Goal: Task Accomplishment & Management: Manage account settings

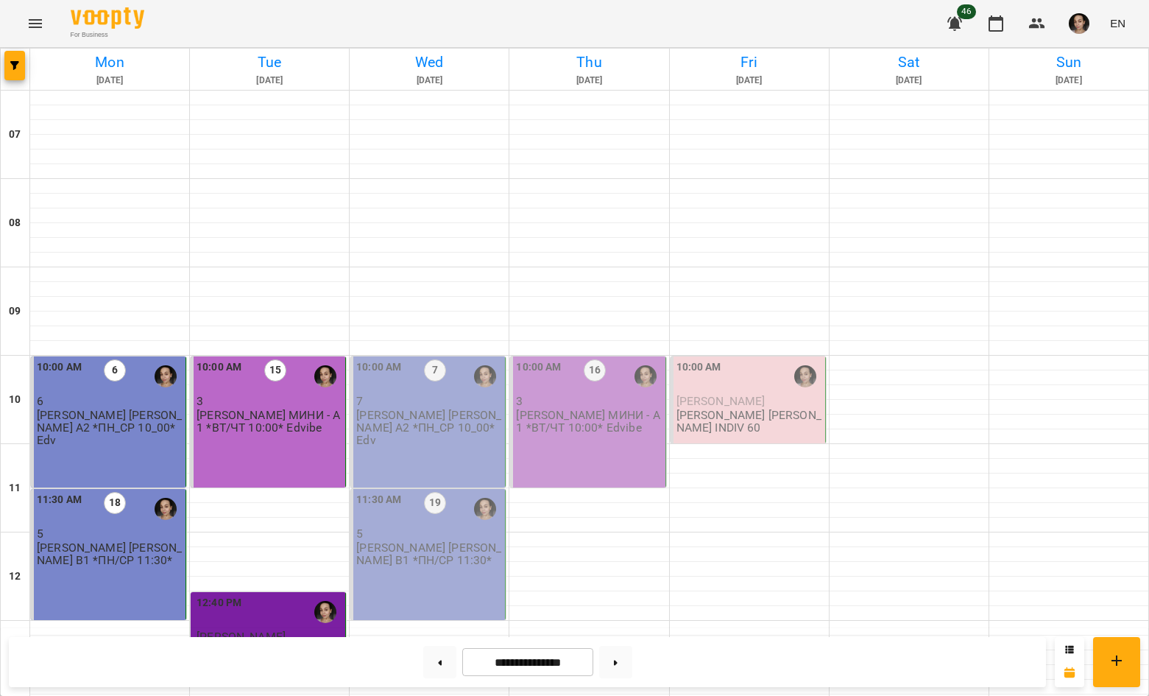
scroll to position [874, 0]
click at [437, 668] on button at bounding box center [439, 662] width 33 height 32
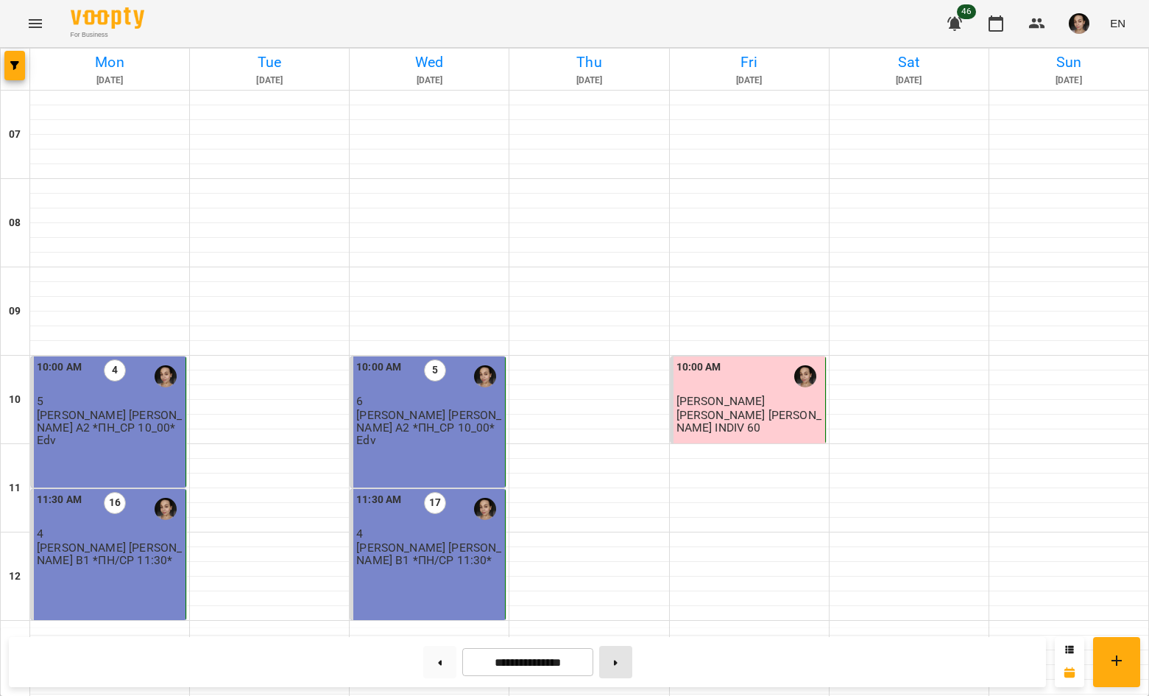
click at [624, 670] on button at bounding box center [615, 662] width 33 height 32
type input "**********"
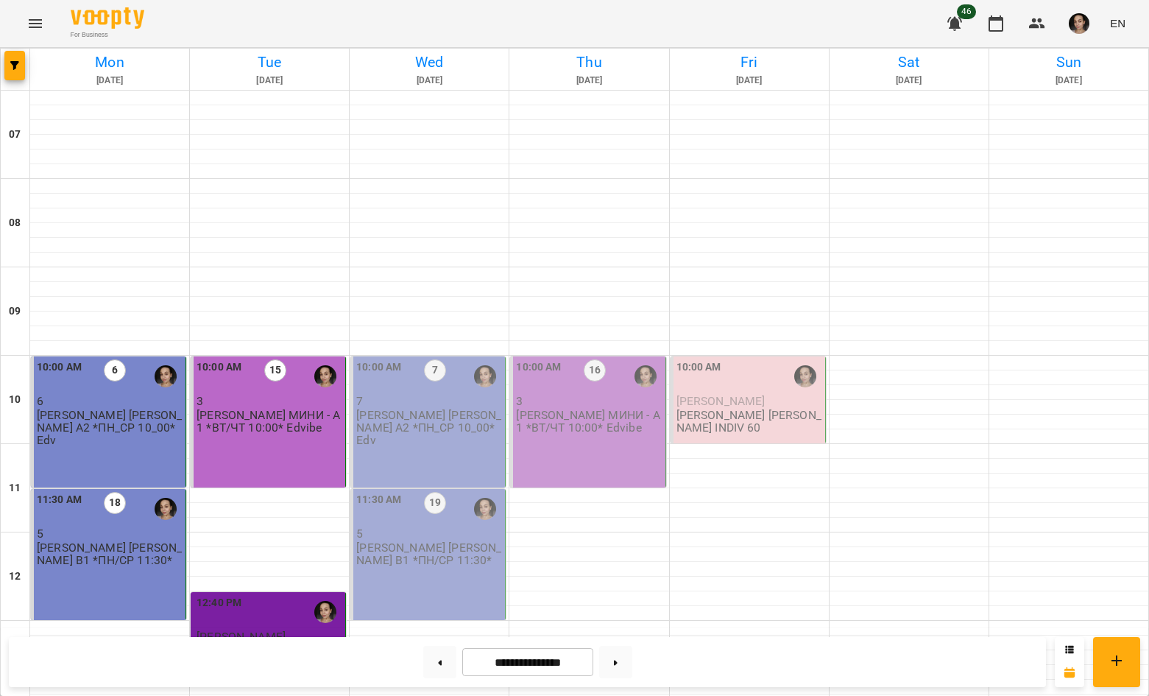
scroll to position [181, 0]
click at [420, 409] on p "[PERSON_NAME] [PERSON_NAME] А2 *ПН_СР 10_00* Edv" at bounding box center [429, 428] width 146 height 38
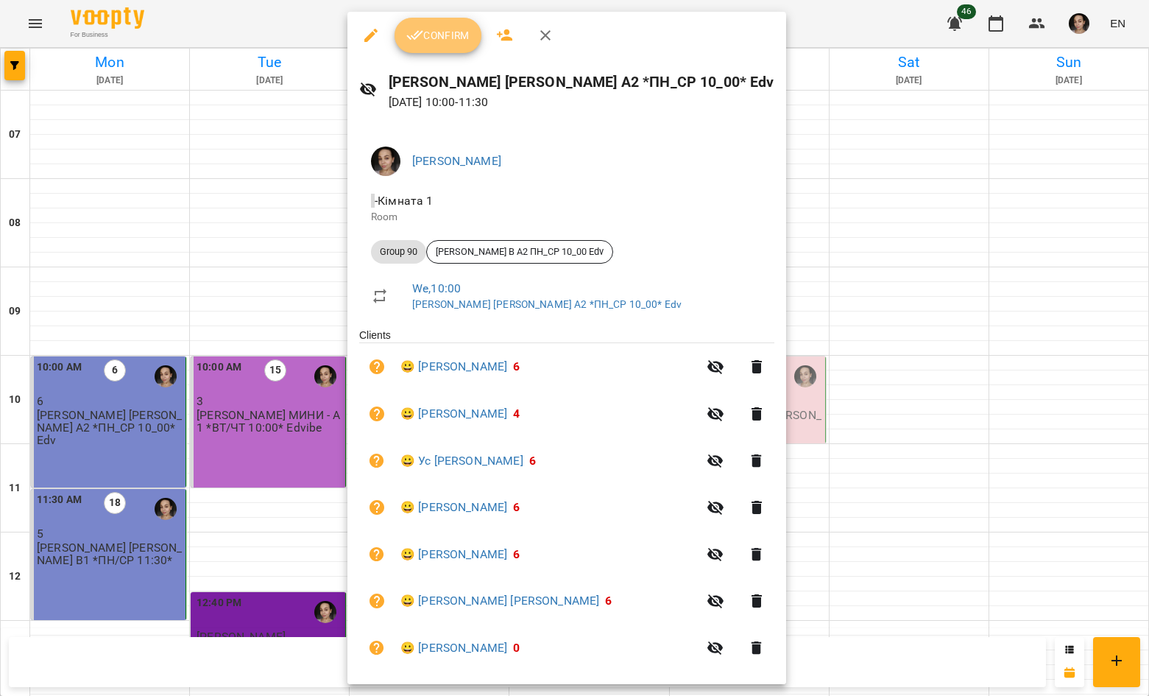
click at [451, 24] on button "Confirm" at bounding box center [438, 35] width 87 height 35
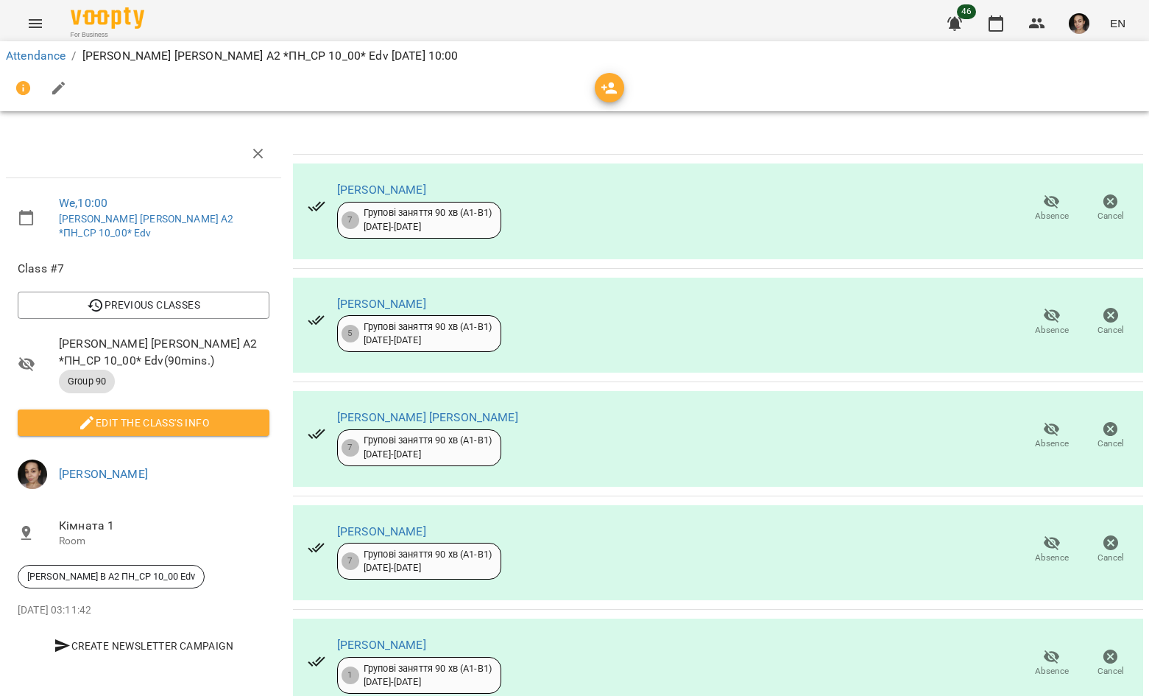
click at [235, 419] on li "Edit the class's Info" at bounding box center [143, 422] width 275 height 38
click at [236, 417] on button "Edit the class's Info" at bounding box center [144, 422] width 252 height 27
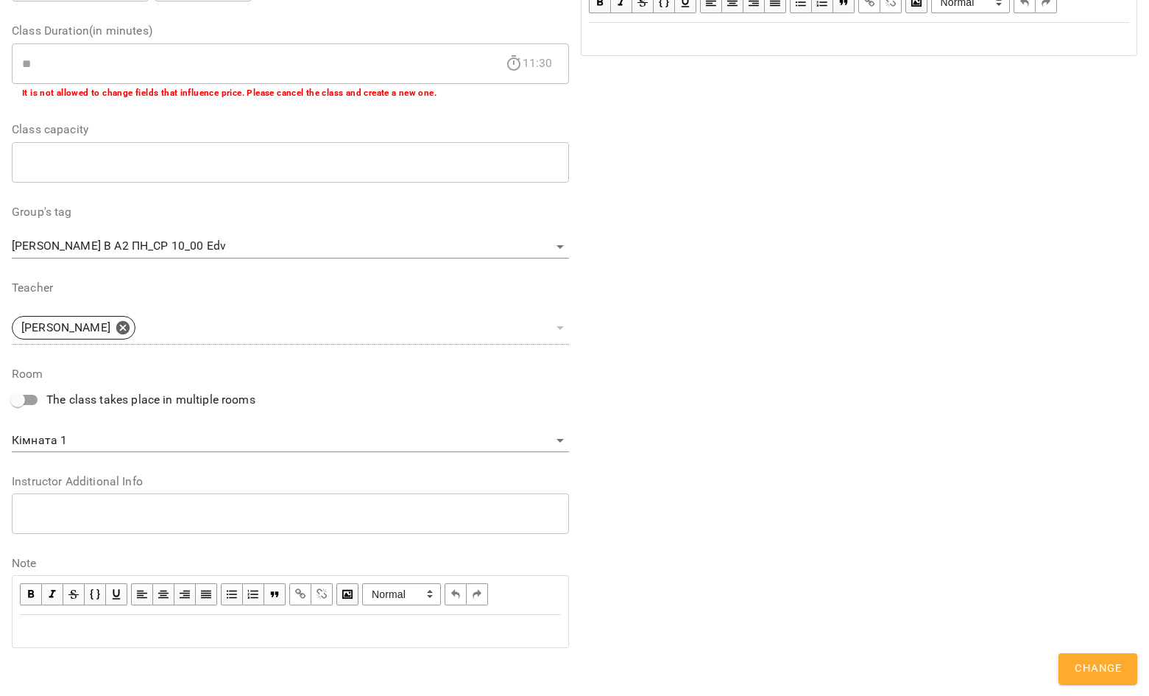
click at [301, 624] on div "Edit text" at bounding box center [290, 631] width 541 height 18
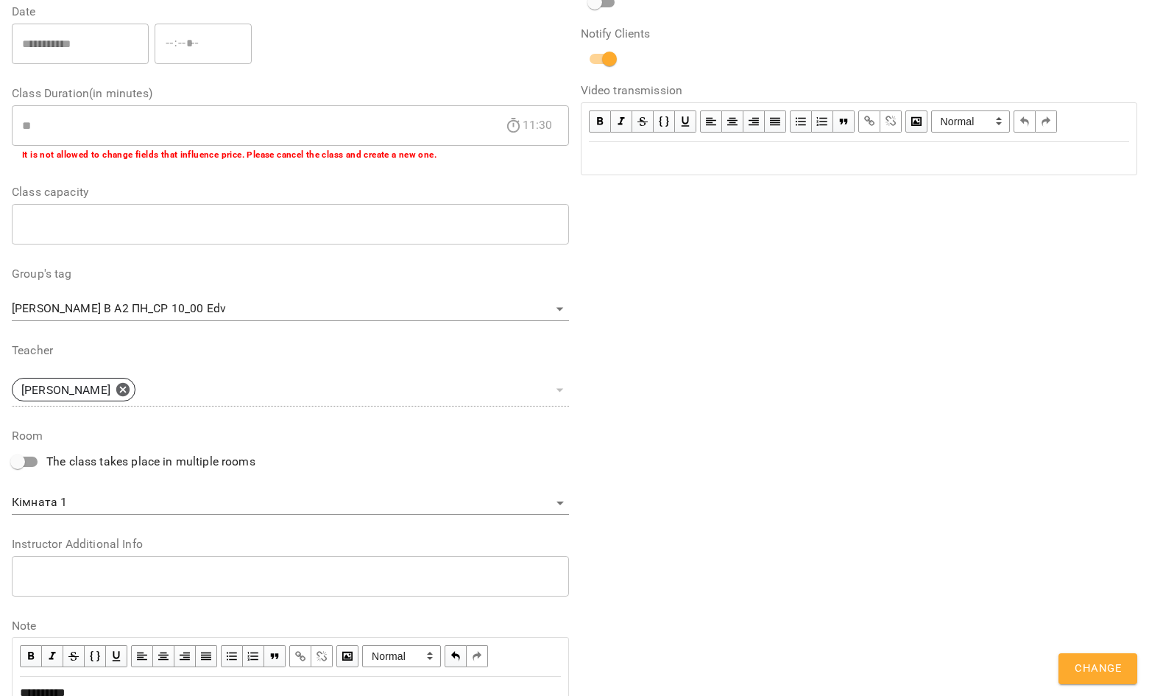
click at [1112, 671] on span "Change" at bounding box center [1098, 668] width 46 height 19
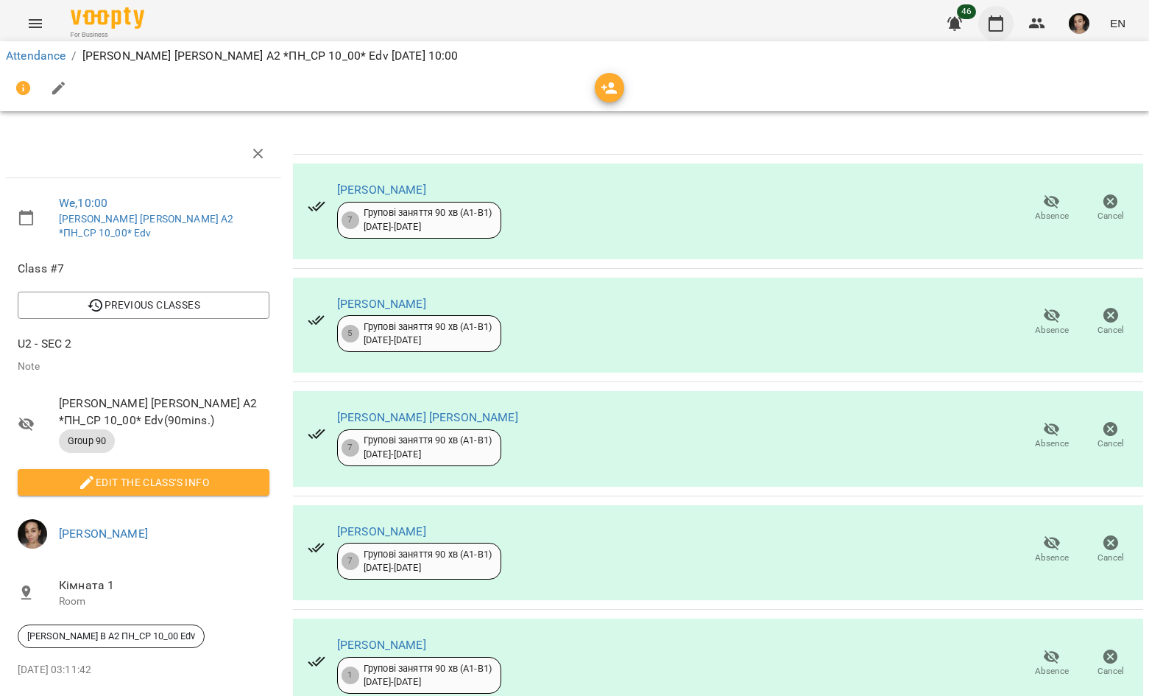
drag, startPoint x: 1003, startPoint y: 27, endPoint x: 996, endPoint y: 40, distance: 14.2
click at [1003, 27] on icon "button" at bounding box center [996, 24] width 18 height 18
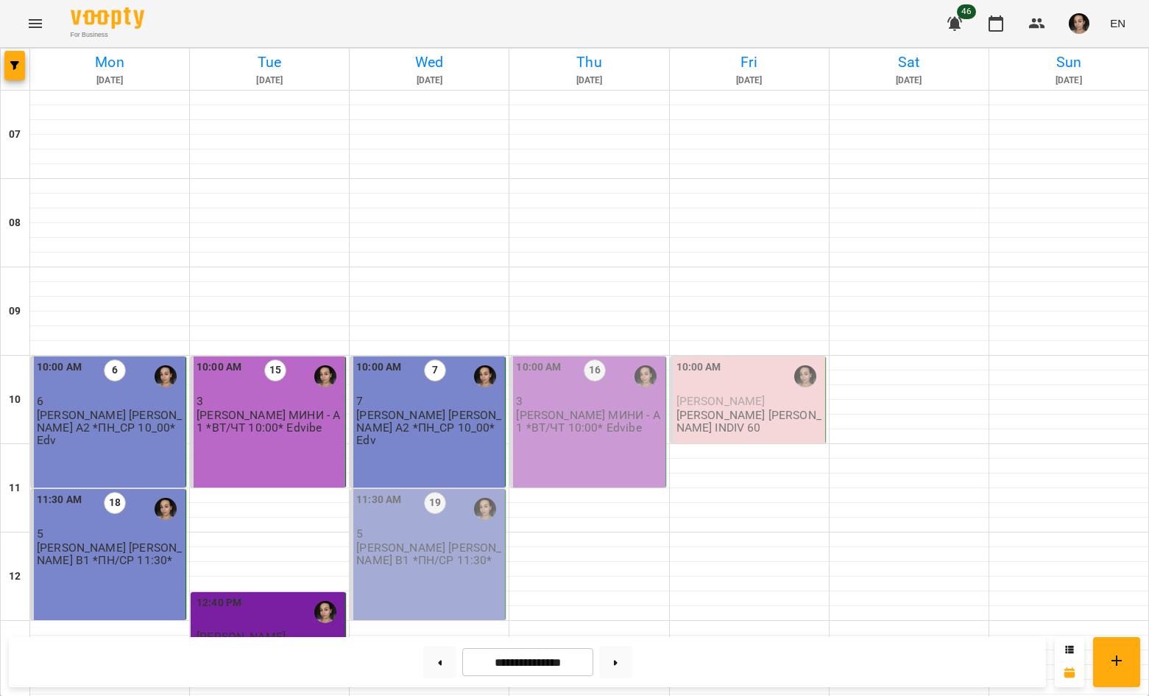
click at [434, 537] on p "5" at bounding box center [429, 533] width 146 height 13
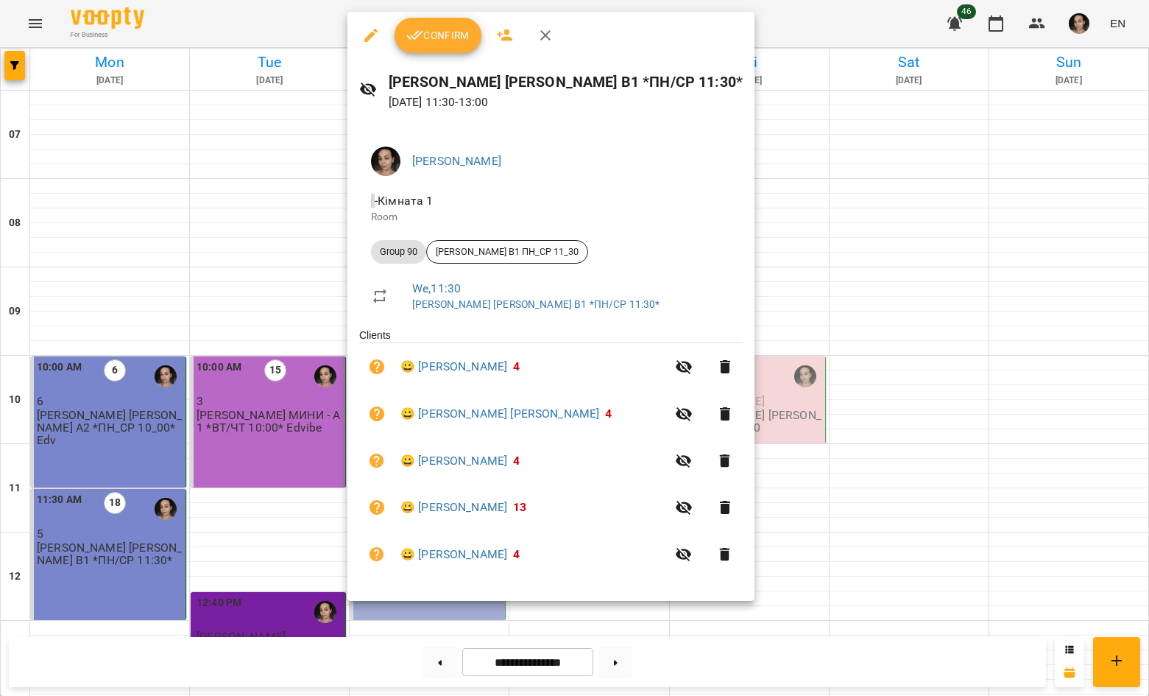
drag, startPoint x: 438, startPoint y: 38, endPoint x: 446, endPoint y: 78, distance: 40.6
click at [438, 38] on span "Confirm" at bounding box center [437, 36] width 63 height 18
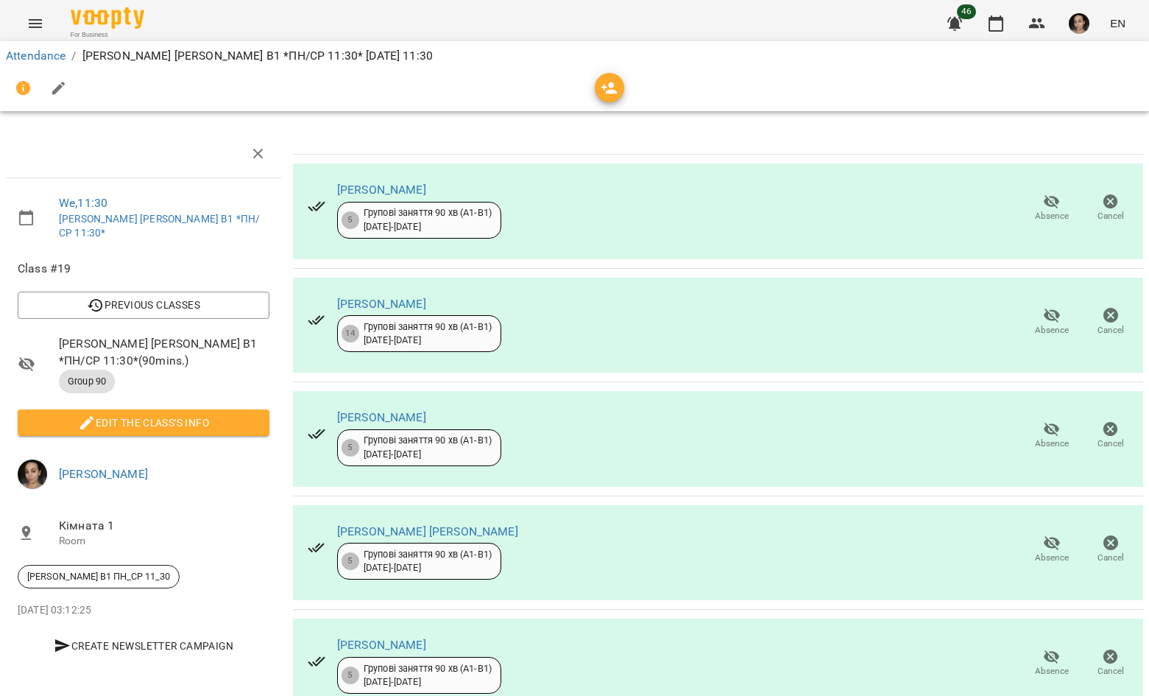
click at [180, 414] on span "Edit the class's Info" at bounding box center [143, 423] width 228 height 18
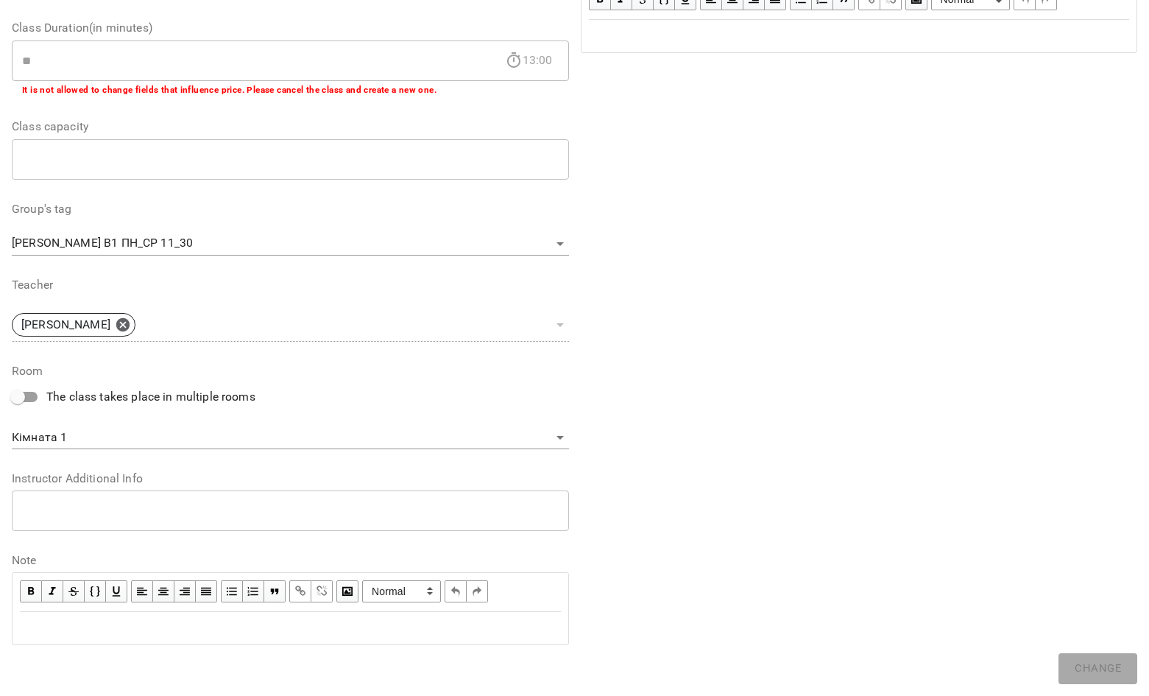
scroll to position [278, 0]
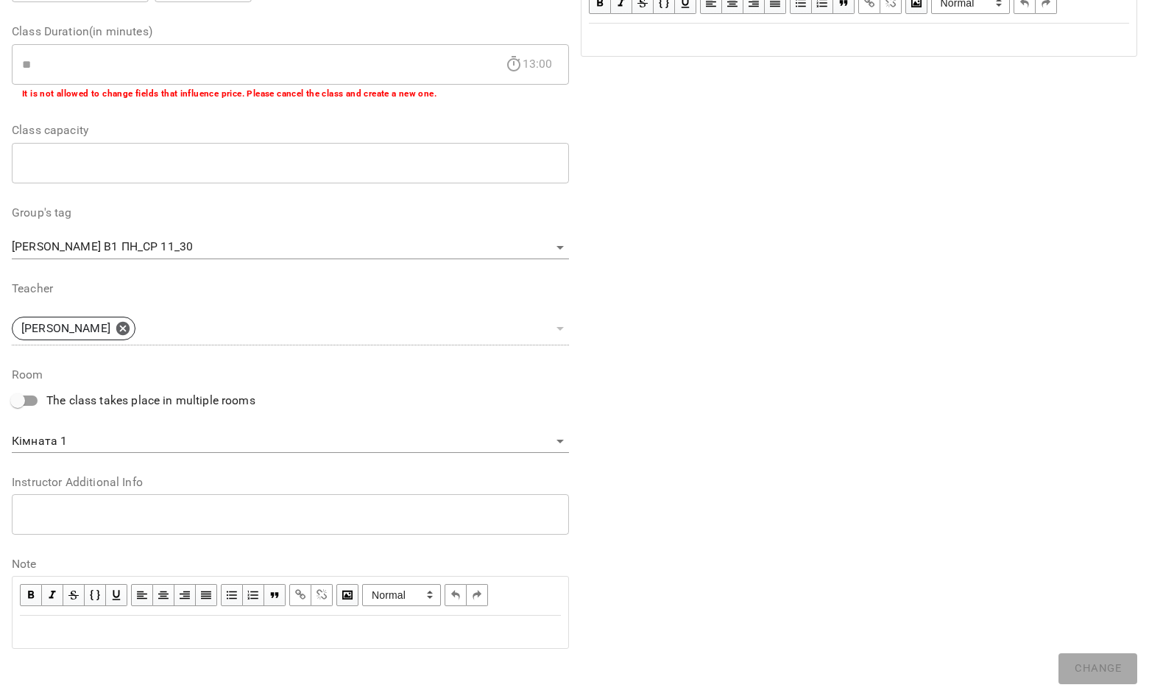
click at [299, 627] on div "Edit text" at bounding box center [290, 632] width 541 height 18
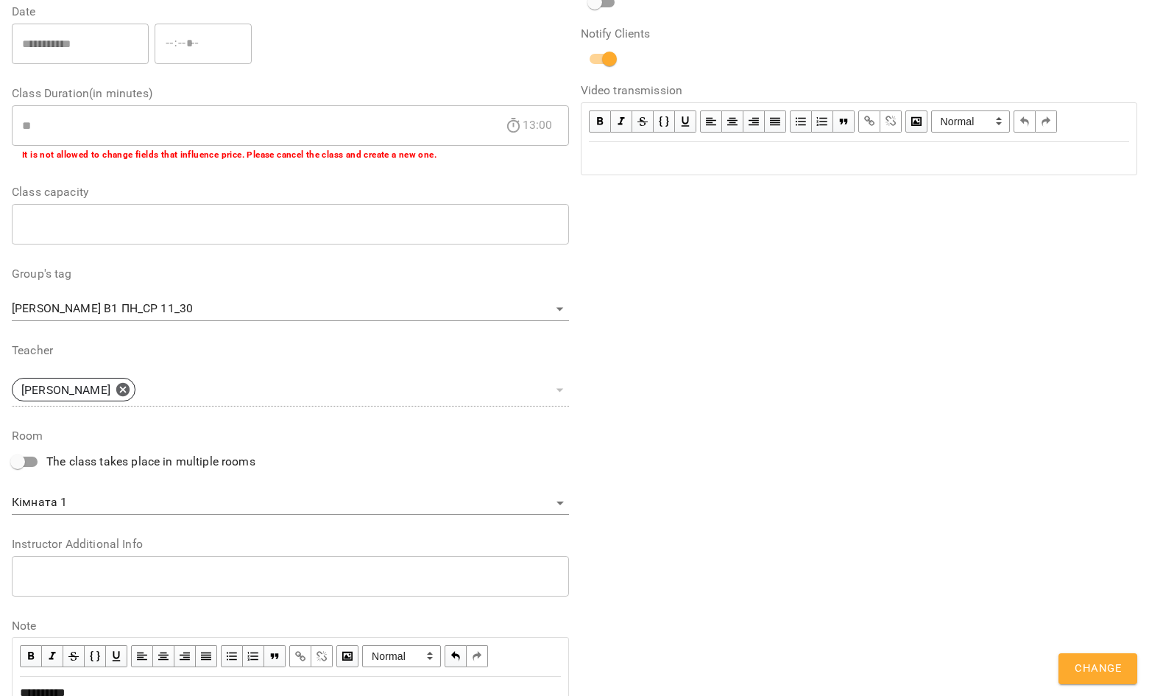
click at [1071, 657] on button "Change" at bounding box center [1098, 668] width 79 height 31
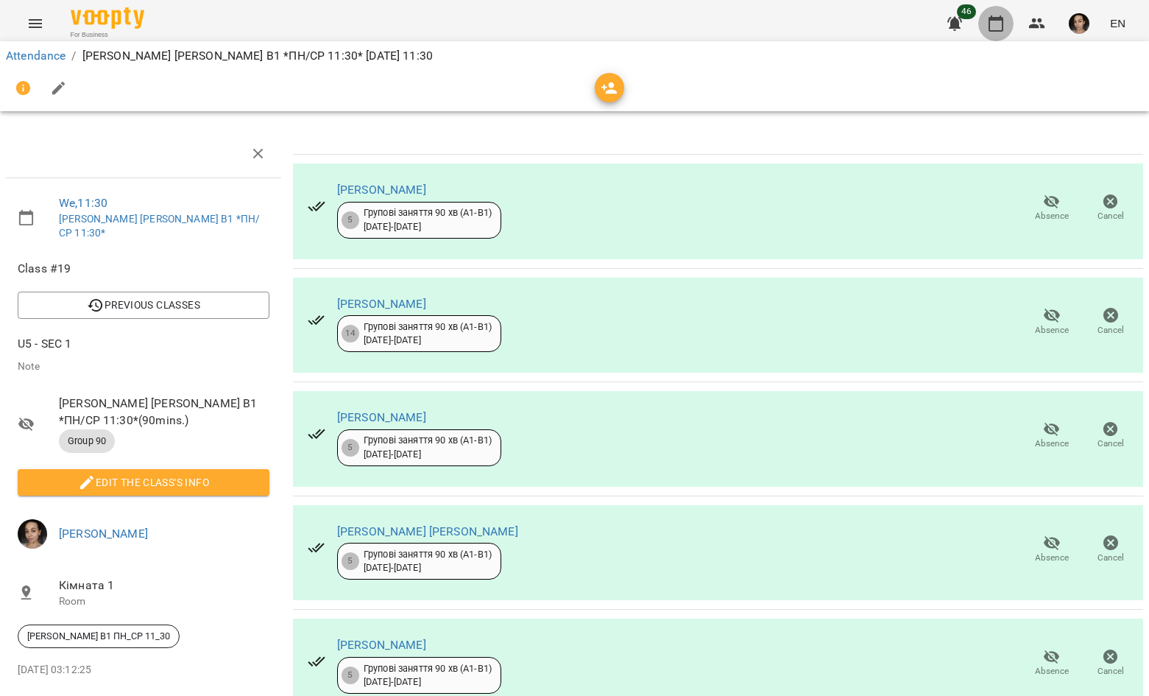
click at [995, 29] on icon "button" at bounding box center [996, 24] width 18 height 18
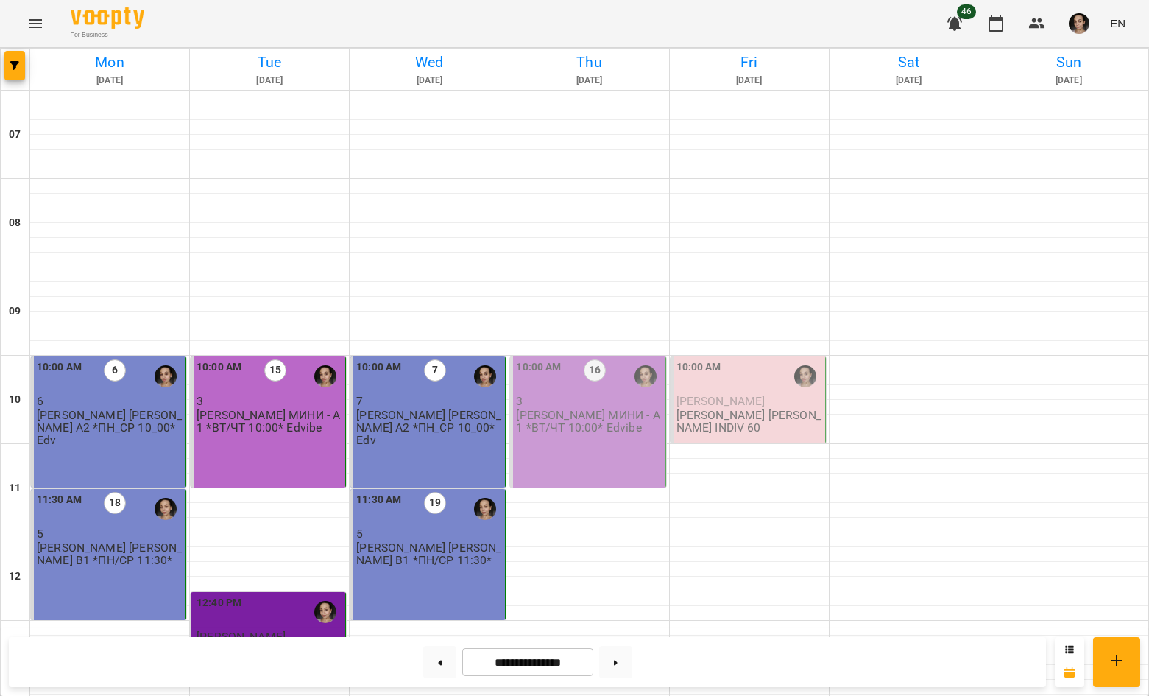
scroll to position [752, 0]
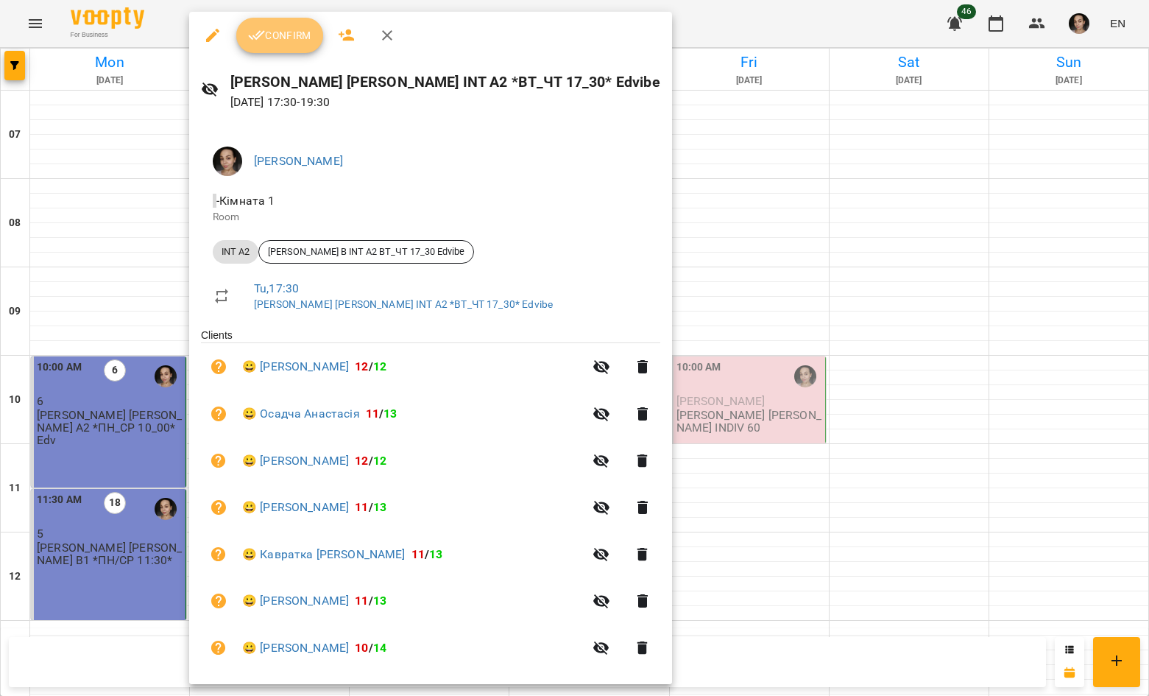
click at [288, 31] on span "Confirm" at bounding box center [279, 36] width 63 height 18
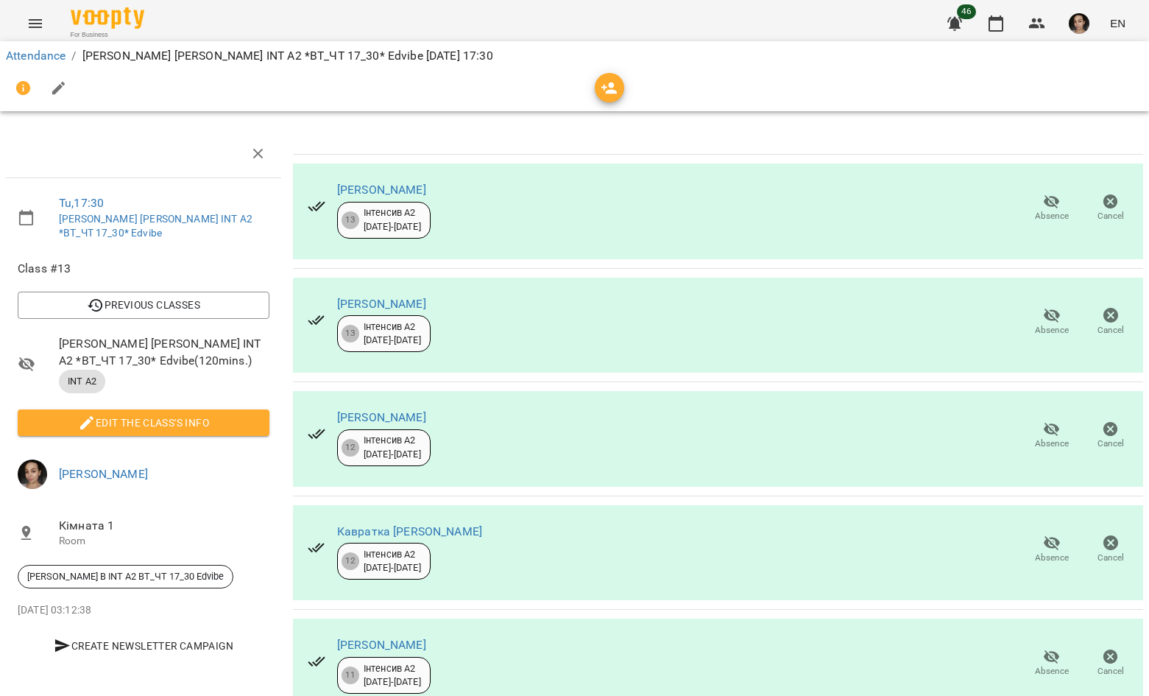
click at [231, 414] on span "Edit the class's Info" at bounding box center [143, 423] width 228 height 18
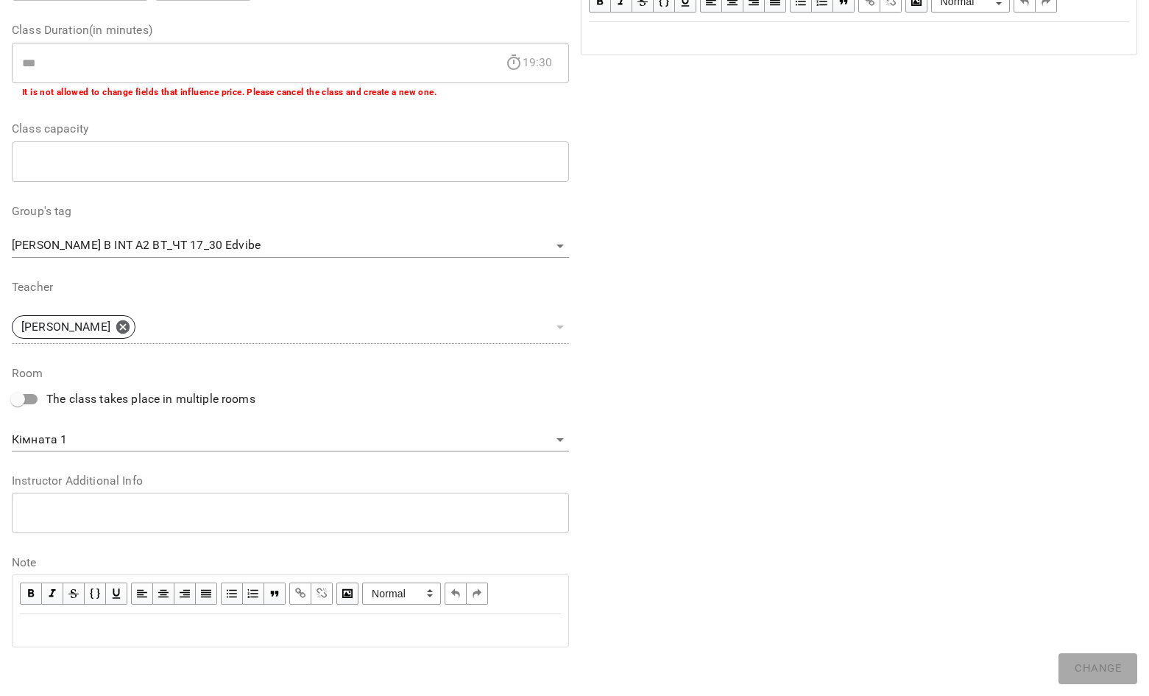
scroll to position [278, 0]
click at [290, 623] on div "Edit text" at bounding box center [290, 632] width 541 height 18
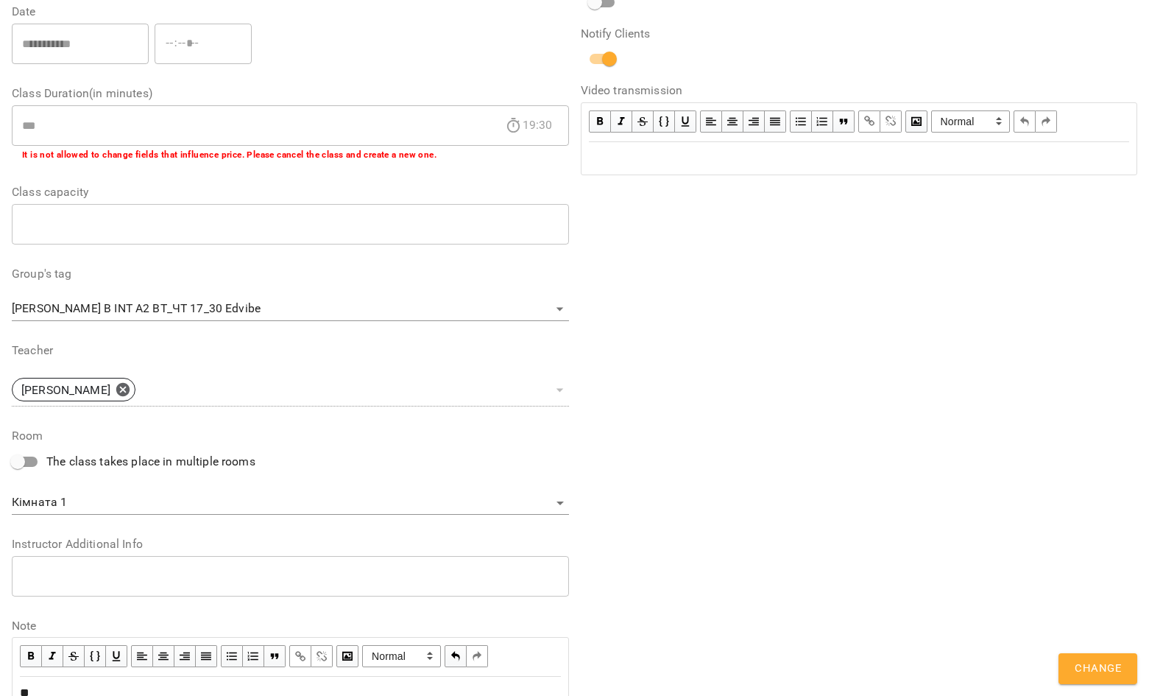
click at [1073, 674] on button "Change" at bounding box center [1098, 668] width 79 height 31
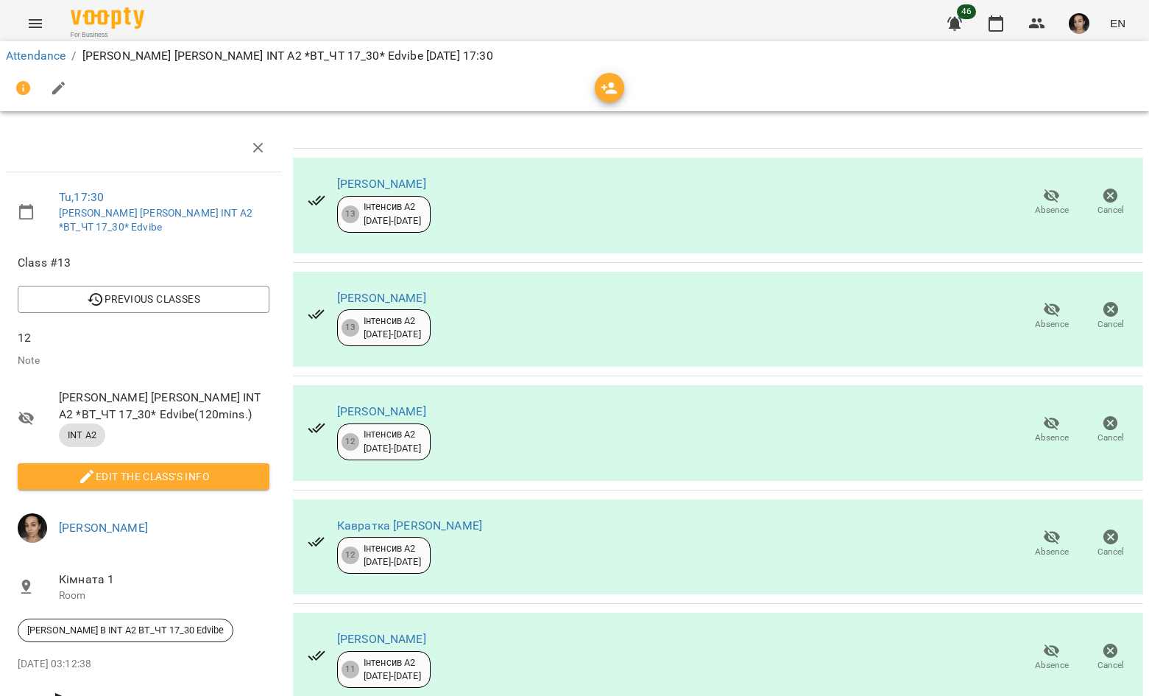
scroll to position [275, 0]
click at [1000, 22] on icon "button" at bounding box center [996, 24] width 18 height 18
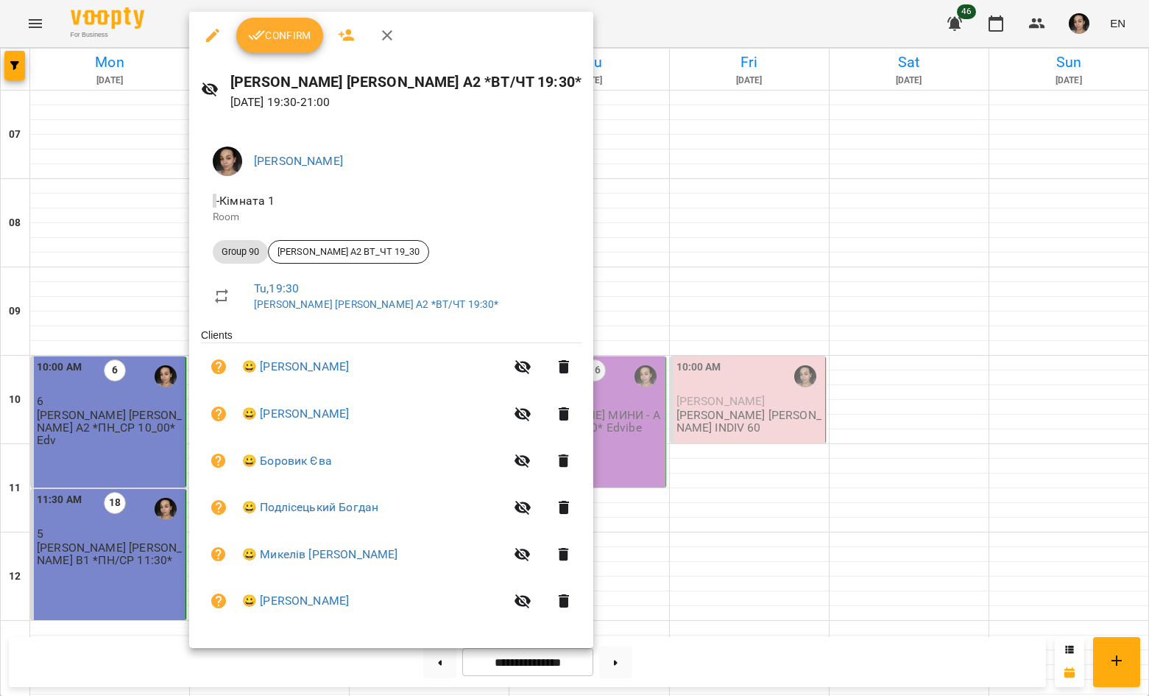
scroll to position [874, 0]
click at [282, 31] on span "Confirm" at bounding box center [279, 36] width 63 height 18
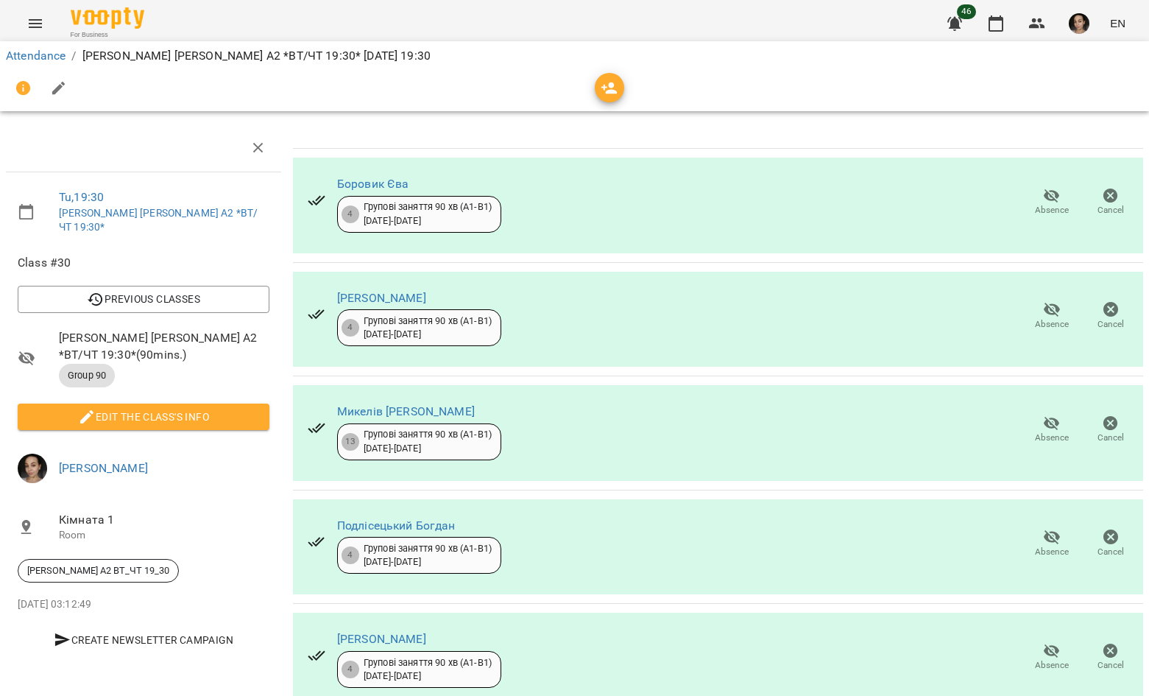
scroll to position [162, 0]
click at [1041, 659] on span "Absence" at bounding box center [1052, 665] width 34 height 13
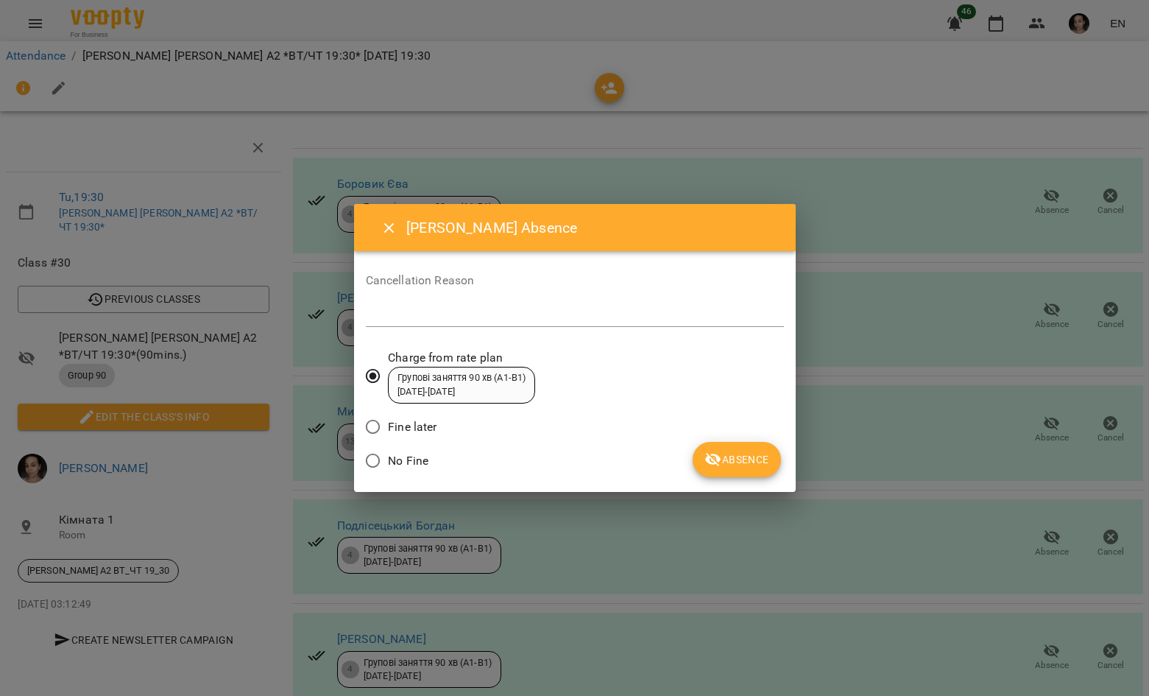
click at [765, 459] on span "Absence" at bounding box center [736, 460] width 64 height 18
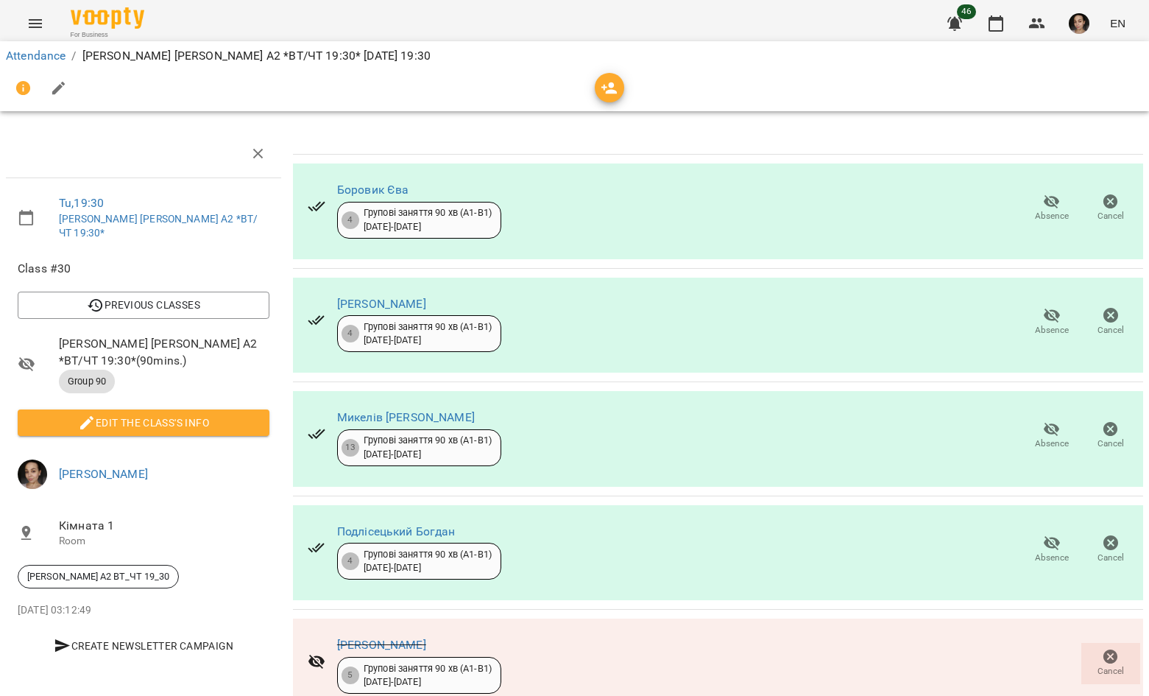
click at [261, 417] on button "Edit the class's Info" at bounding box center [144, 422] width 252 height 27
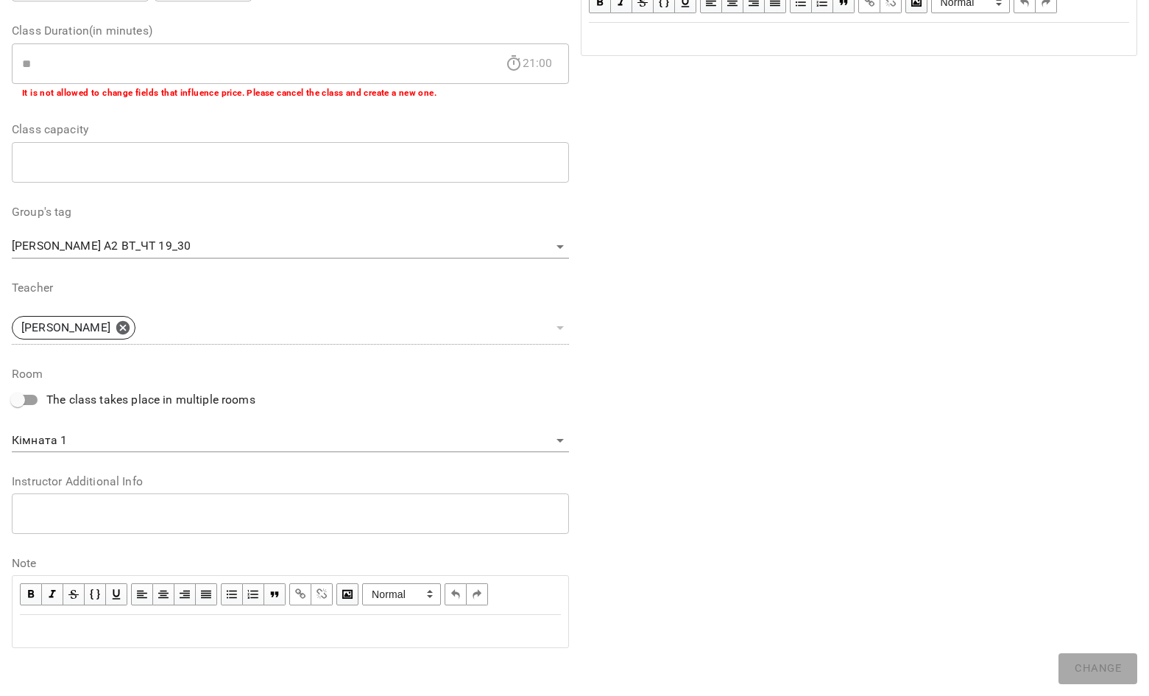
click at [276, 622] on div "Edit text" at bounding box center [290, 631] width 541 height 18
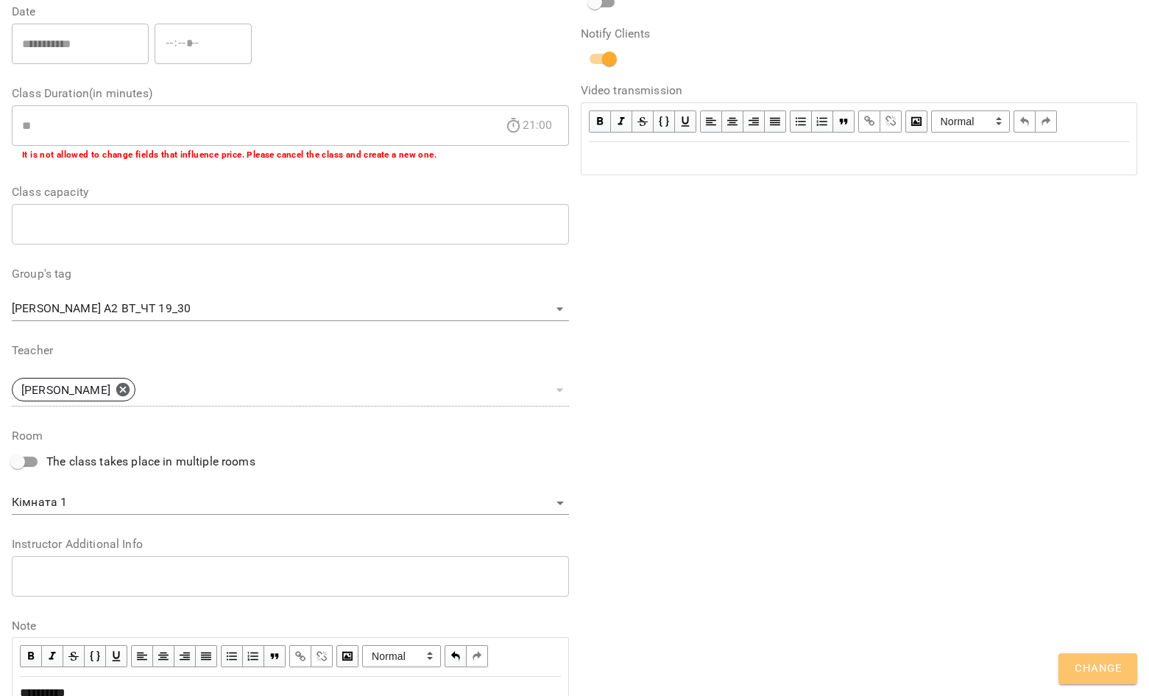
click at [1092, 679] on button "Change" at bounding box center [1098, 668] width 79 height 31
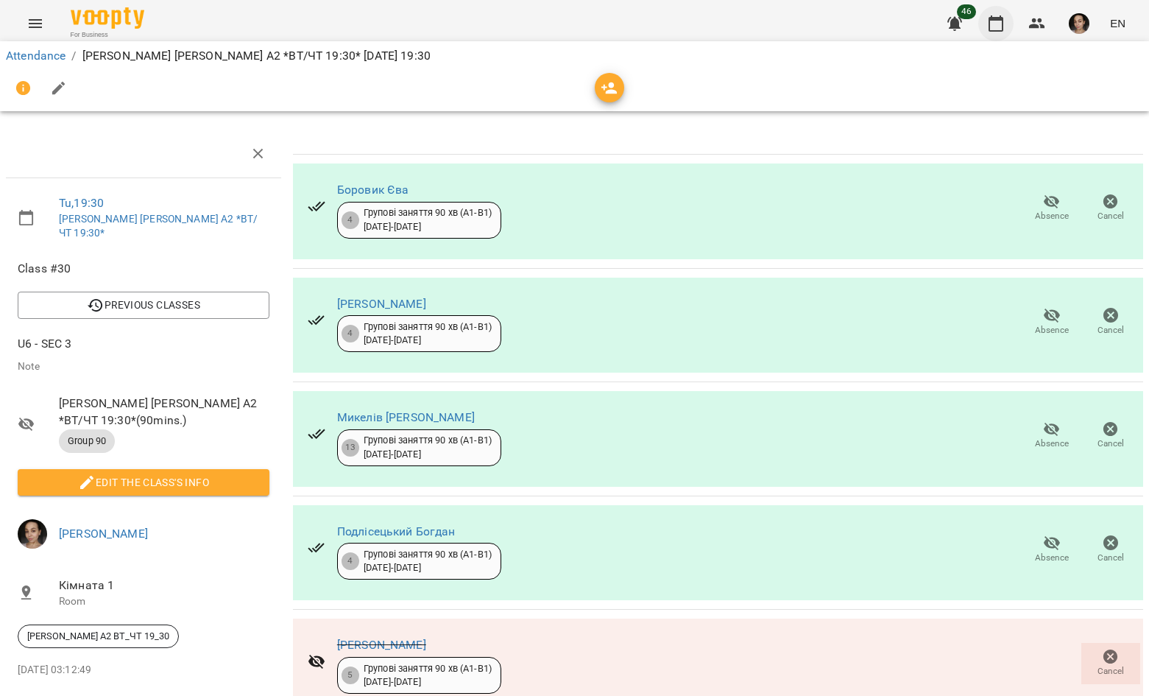
click at [996, 32] on button "button" at bounding box center [995, 23] width 35 height 35
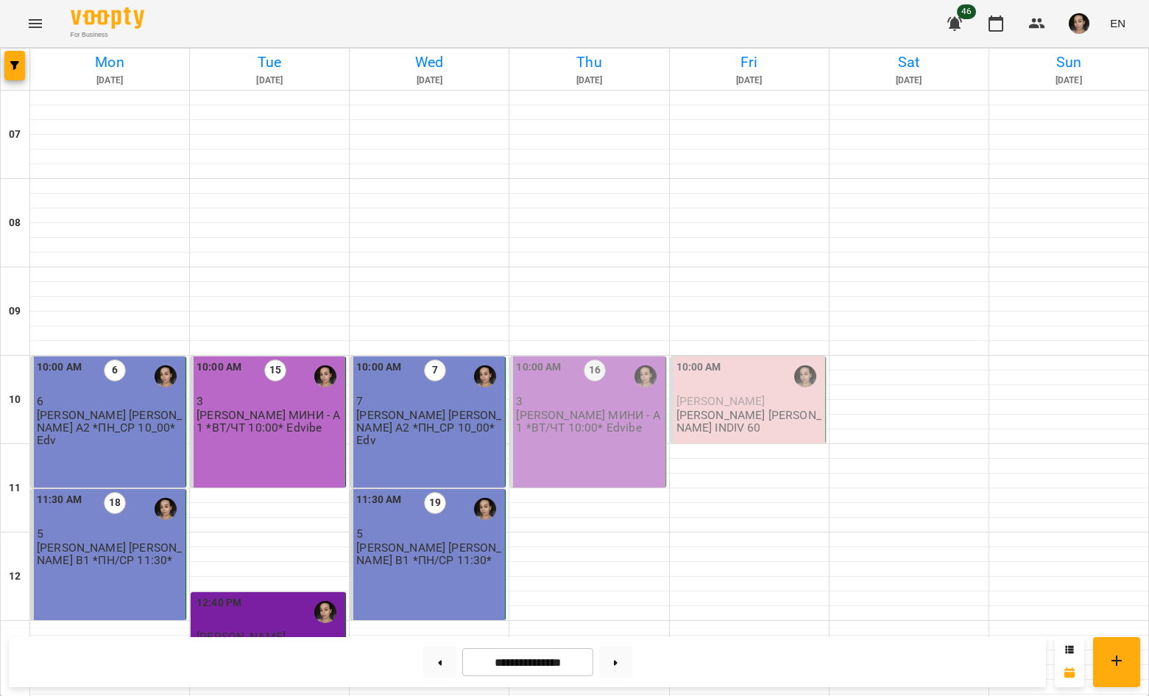
scroll to position [795, 0]
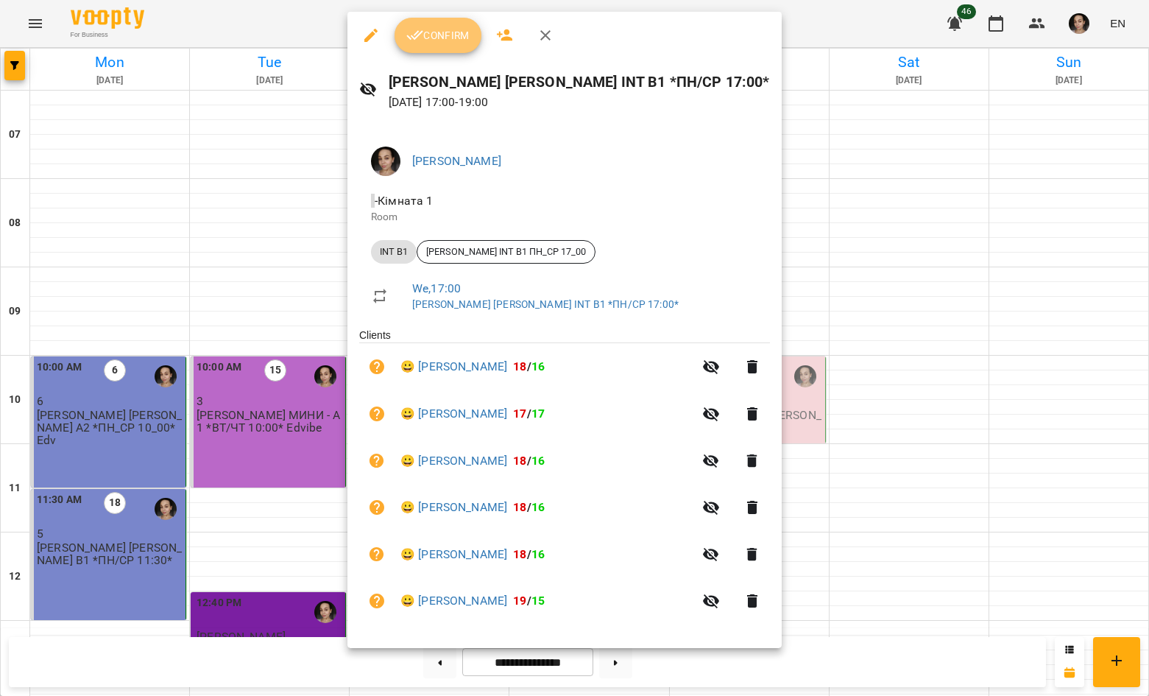
click at [459, 26] on button "Confirm" at bounding box center [438, 35] width 87 height 35
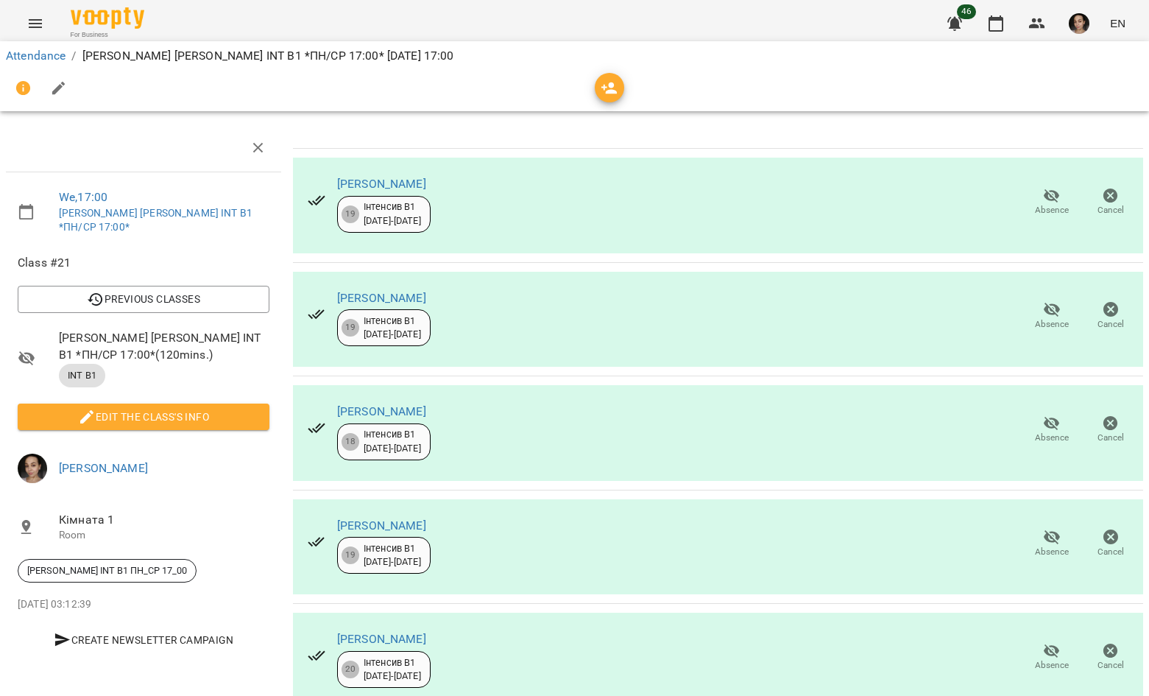
scroll to position [162, 0]
click at [1039, 431] on span "Absence" at bounding box center [1052, 437] width 34 height 13
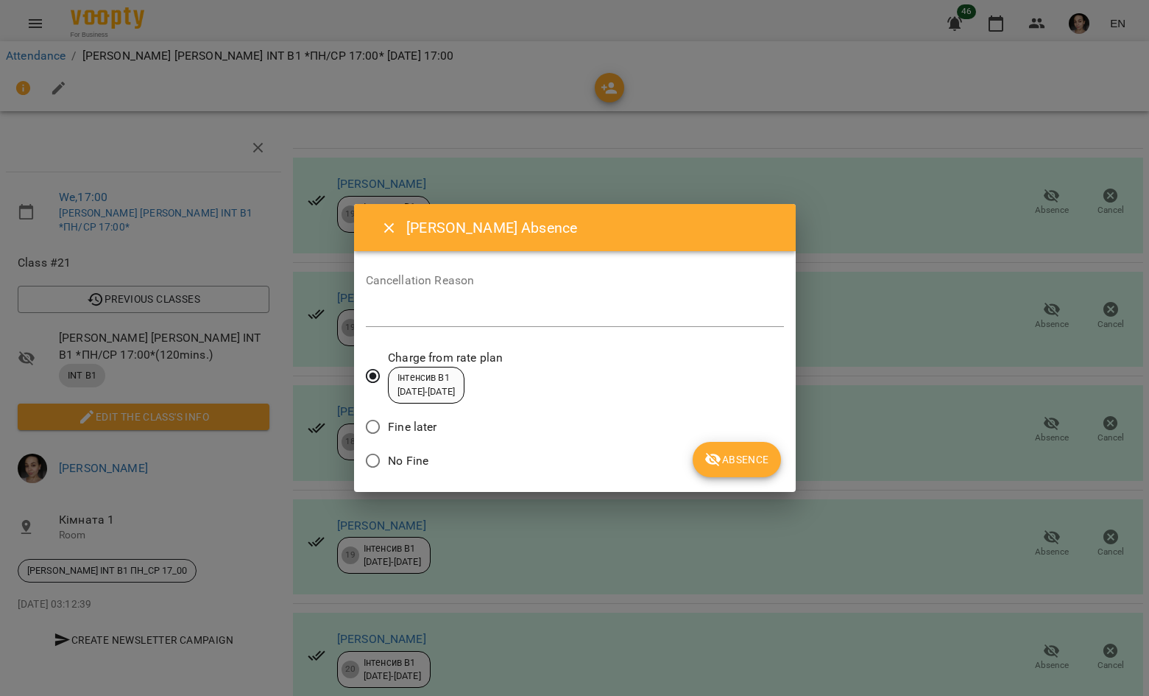
click at [736, 446] on button "Absence" at bounding box center [737, 459] width 88 height 35
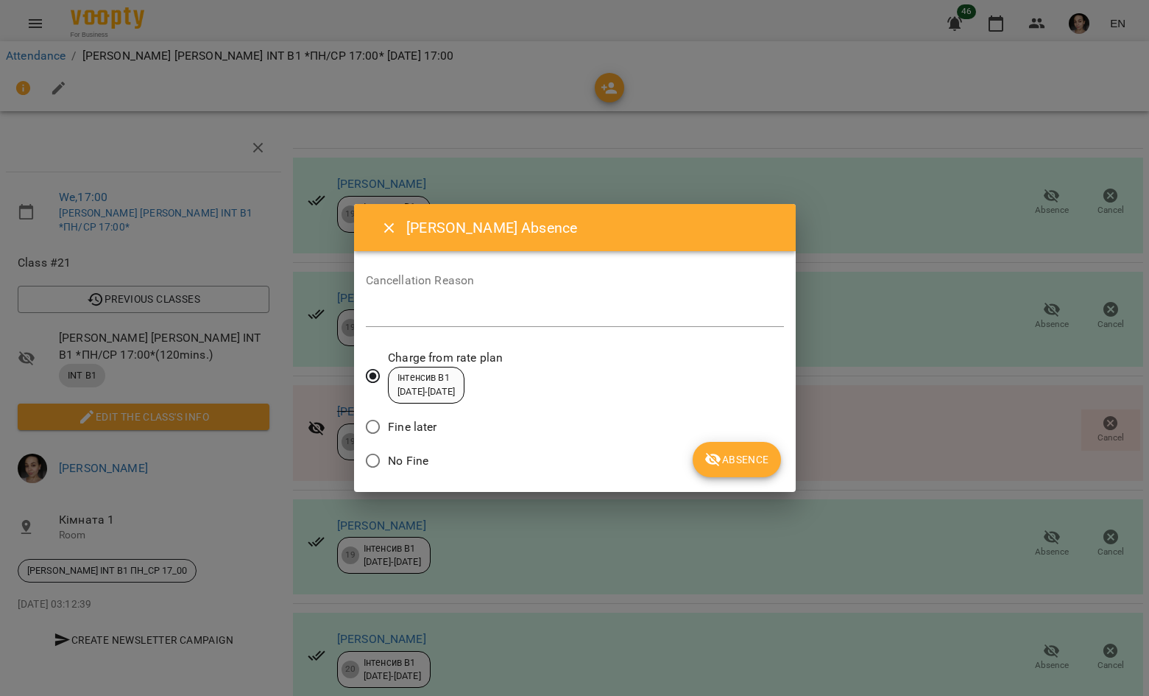
click at [755, 454] on span "Absence" at bounding box center [736, 460] width 64 height 18
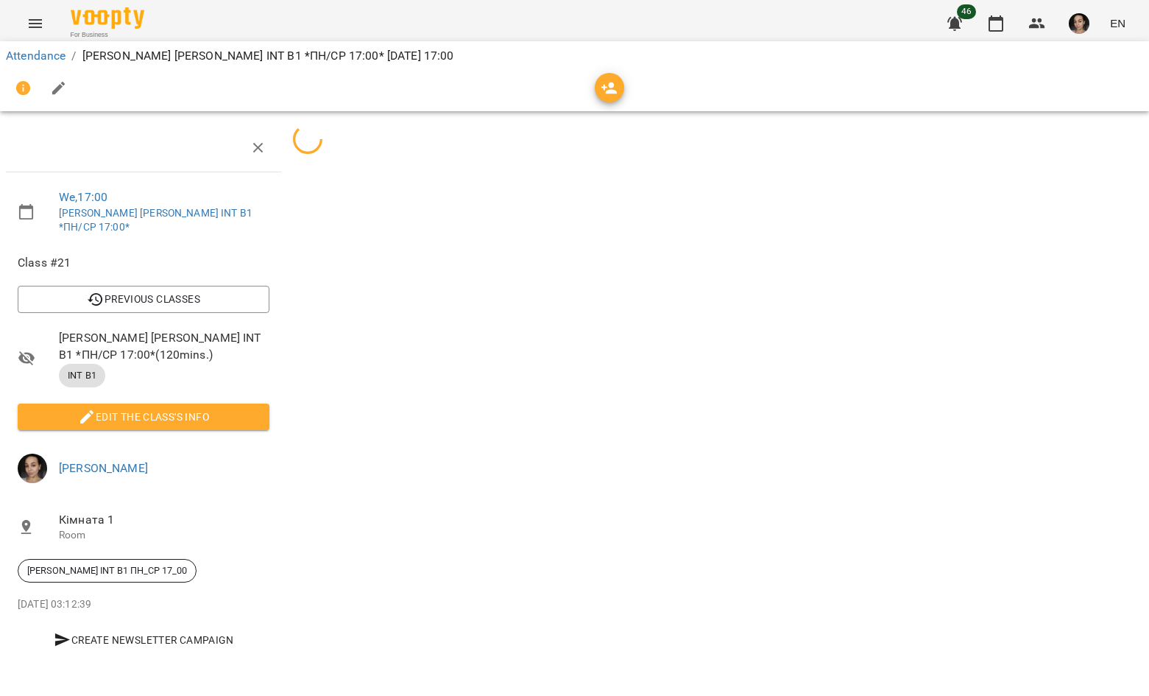
scroll to position [0, 0]
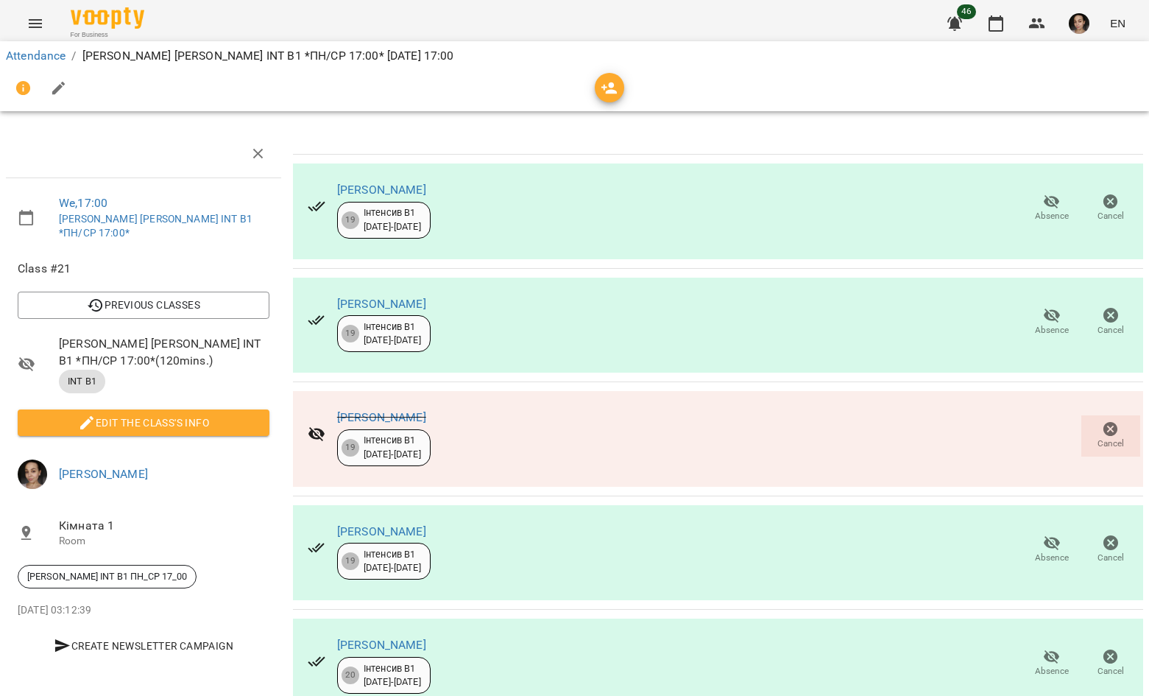
click at [239, 414] on button "Edit the class's Info" at bounding box center [144, 422] width 252 height 27
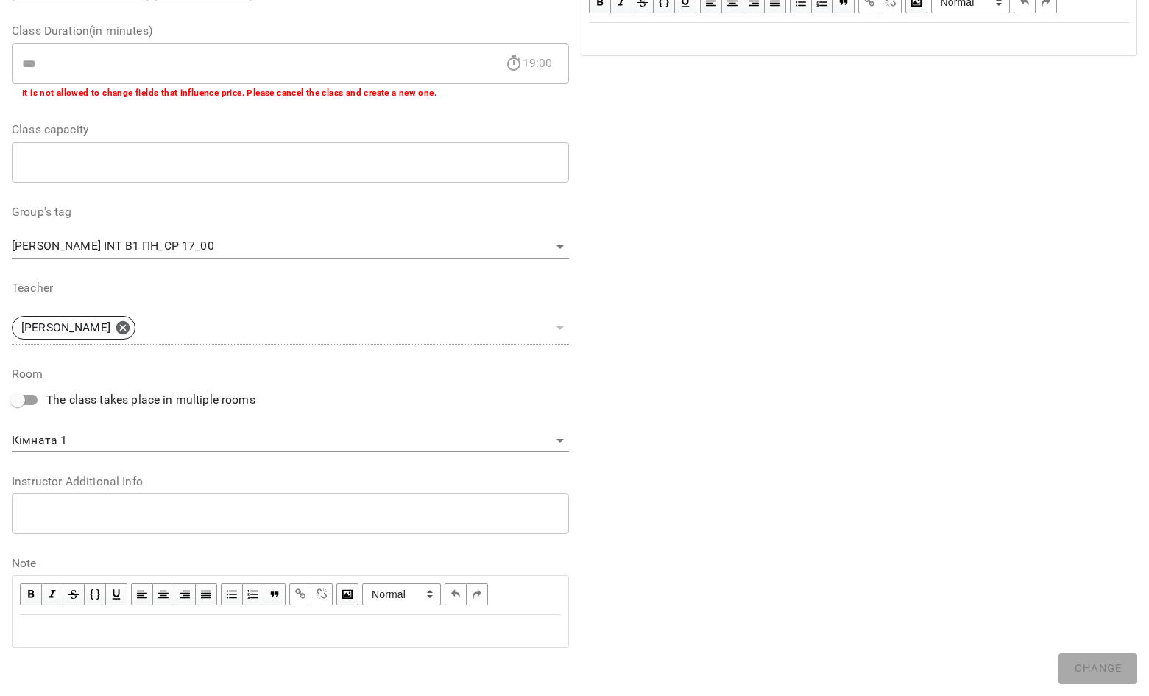
scroll to position [278, 0]
click at [345, 629] on div "Edit text" at bounding box center [290, 632] width 541 height 18
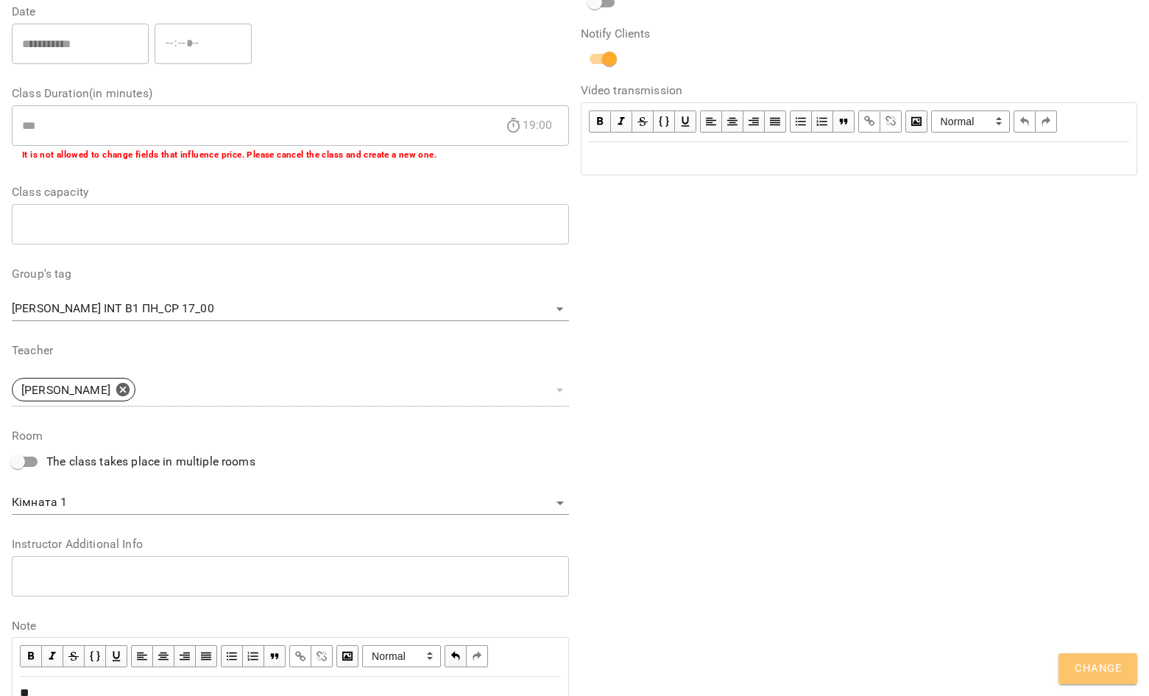
click at [1094, 665] on span "Change" at bounding box center [1098, 668] width 46 height 19
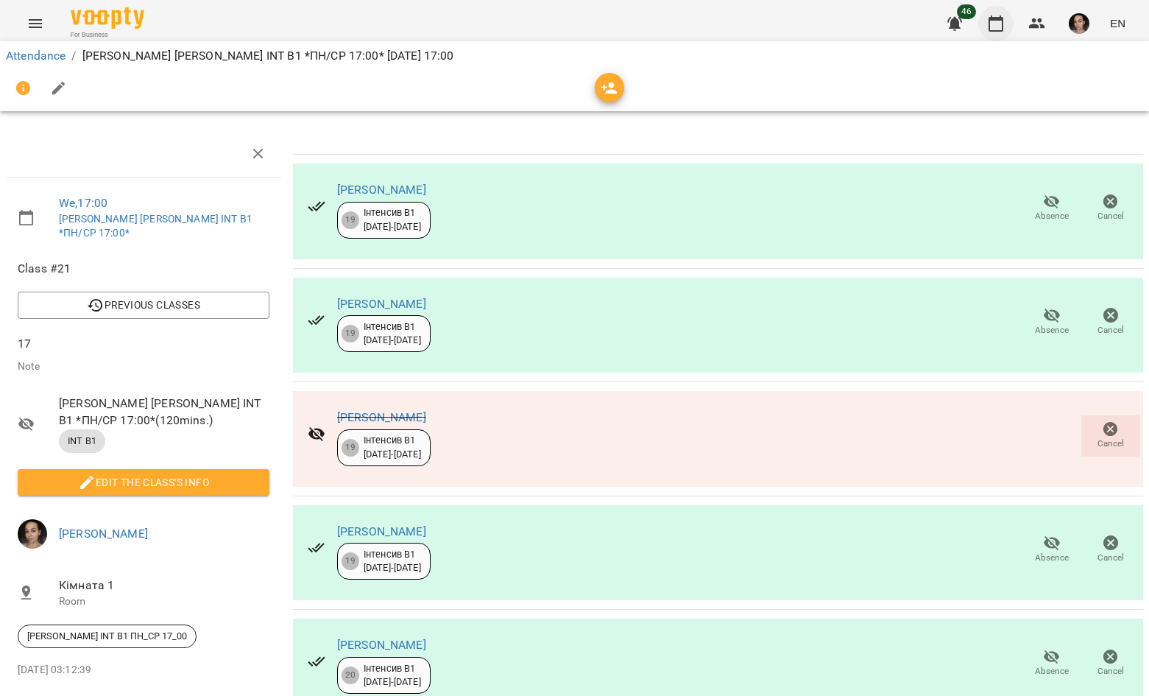
click at [1001, 17] on icon "button" at bounding box center [996, 23] width 15 height 16
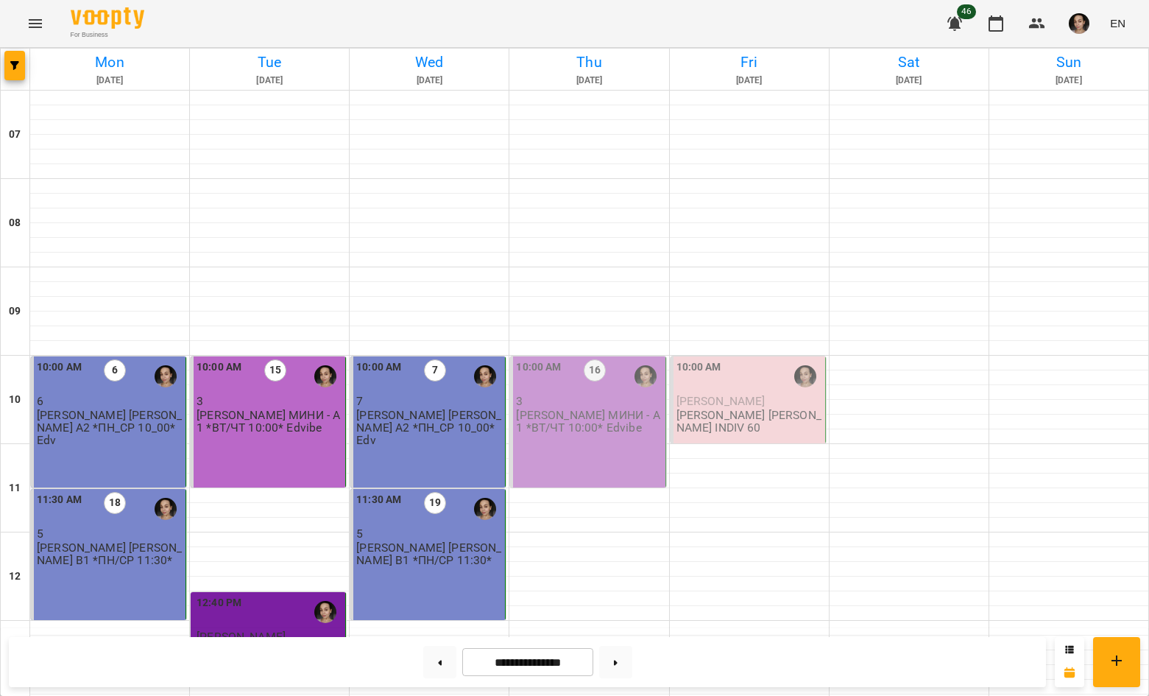
scroll to position [123, 0]
click at [428, 667] on button at bounding box center [439, 662] width 33 height 32
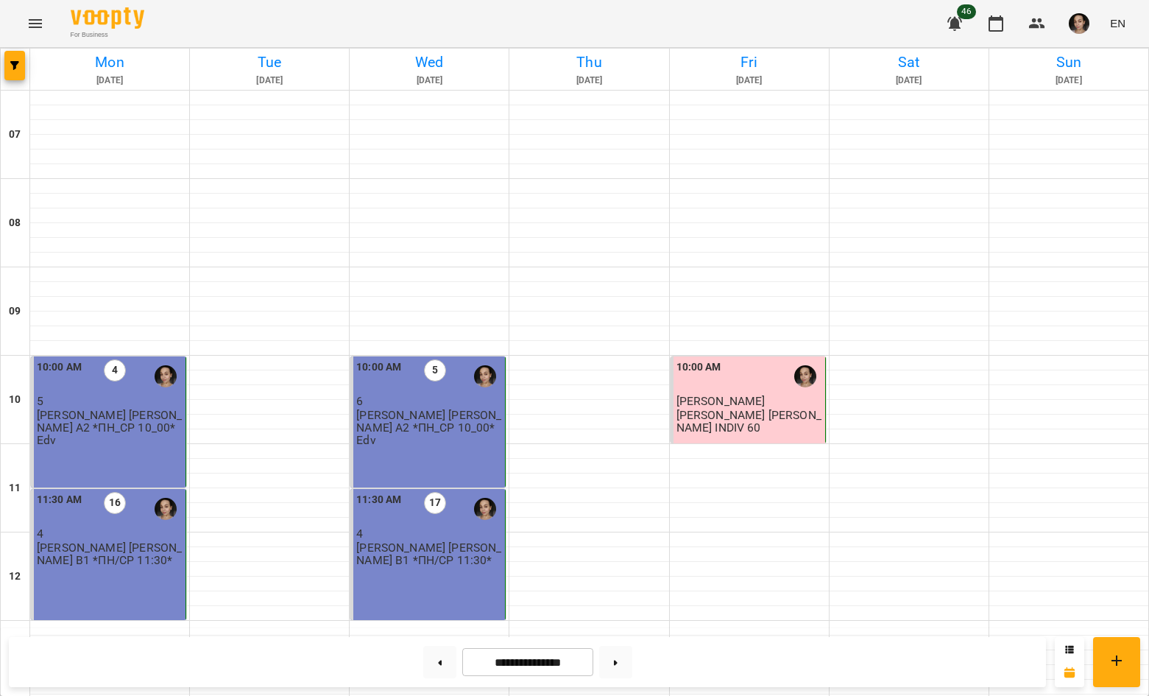
scroll to position [874, 0]
click at [615, 668] on button at bounding box center [615, 662] width 33 height 32
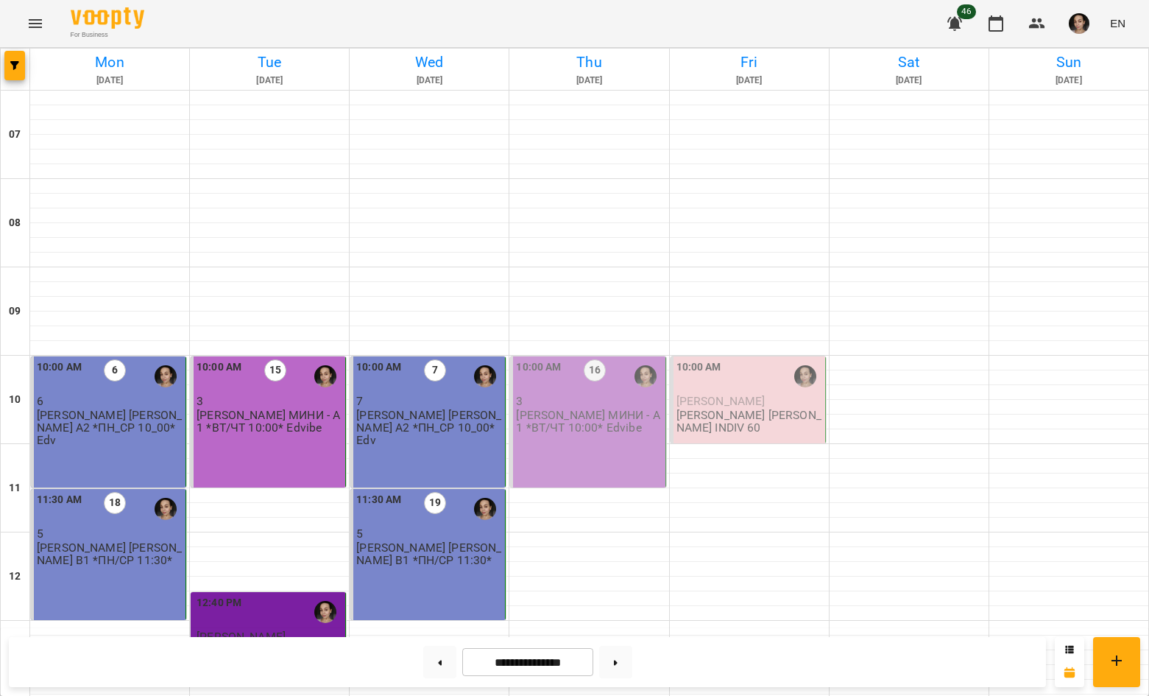
scroll to position [193, 0]
click at [435, 672] on button at bounding box center [439, 662] width 33 height 32
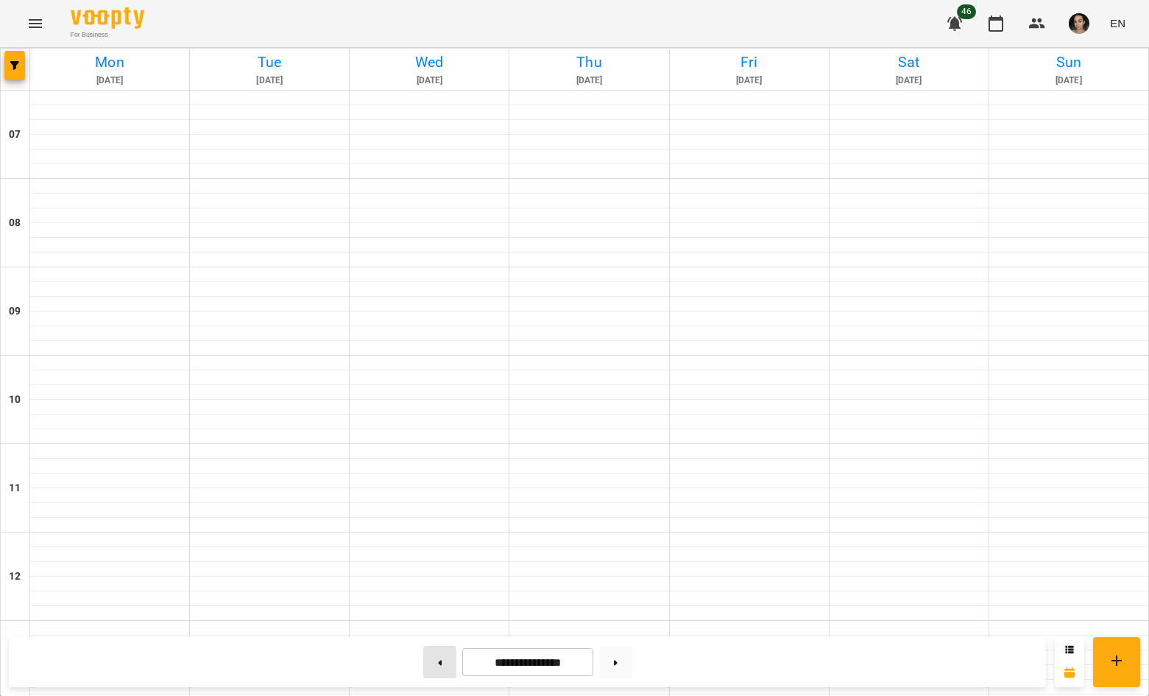
click at [435, 672] on button at bounding box center [439, 662] width 33 height 32
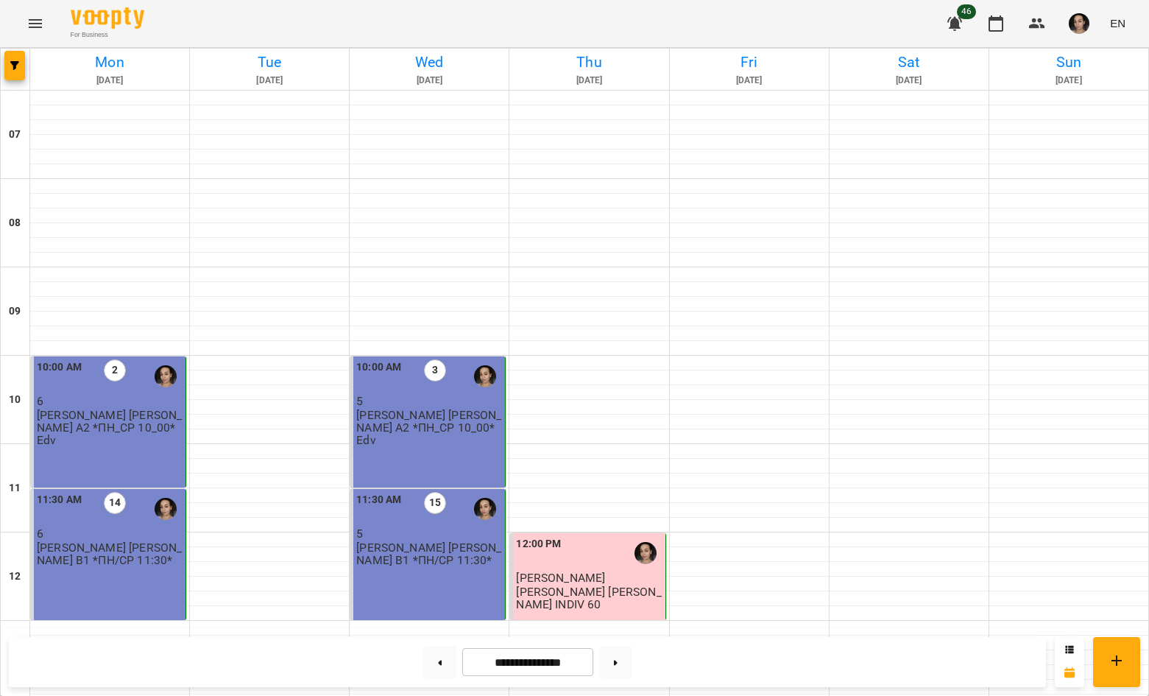
scroll to position [850, 0]
click at [631, 668] on button at bounding box center [615, 662] width 33 height 32
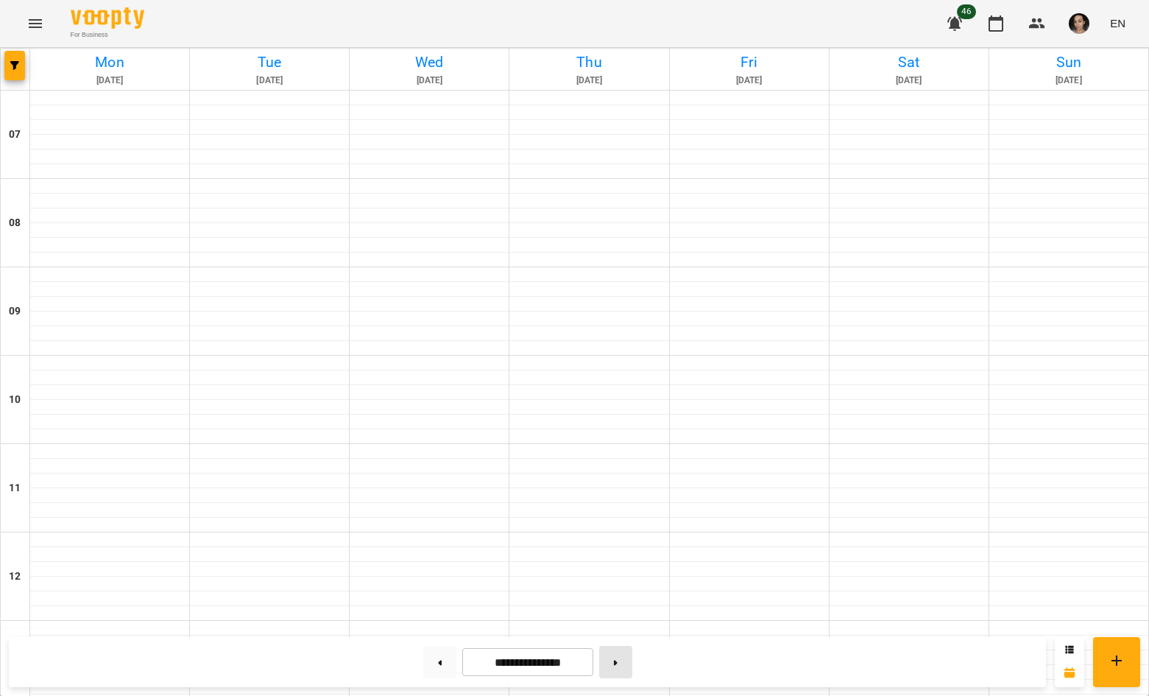
click at [631, 668] on button at bounding box center [615, 662] width 33 height 32
type input "**********"
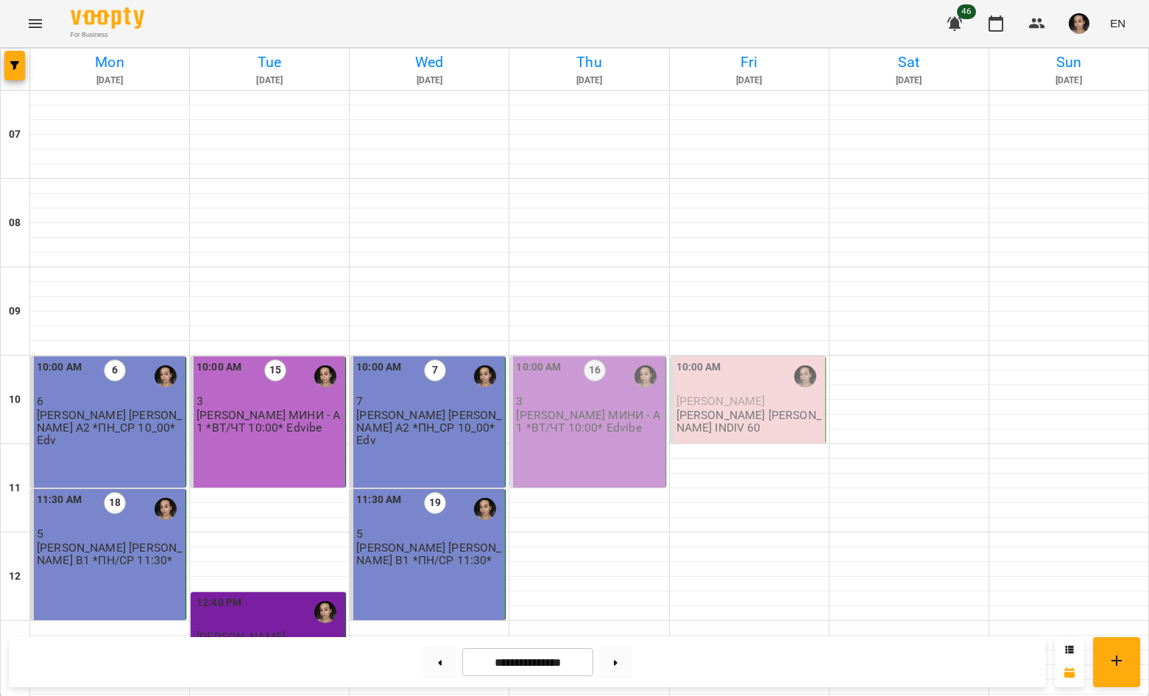
click at [1085, 22] on img "button" at bounding box center [1079, 23] width 21 height 21
click at [1084, 54] on span "[PERSON_NAME]" at bounding box center [1074, 56] width 99 height 18
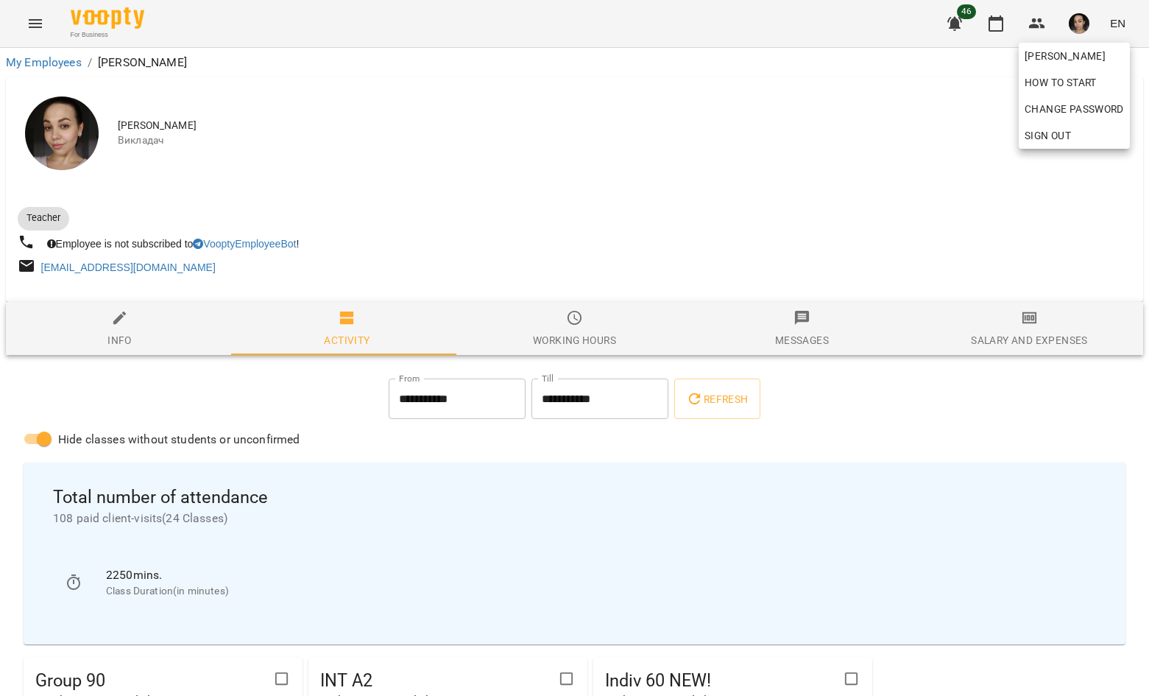
click at [1010, 334] on div at bounding box center [574, 348] width 1149 height 696
click at [1025, 321] on icon "button" at bounding box center [1030, 318] width 10 height 6
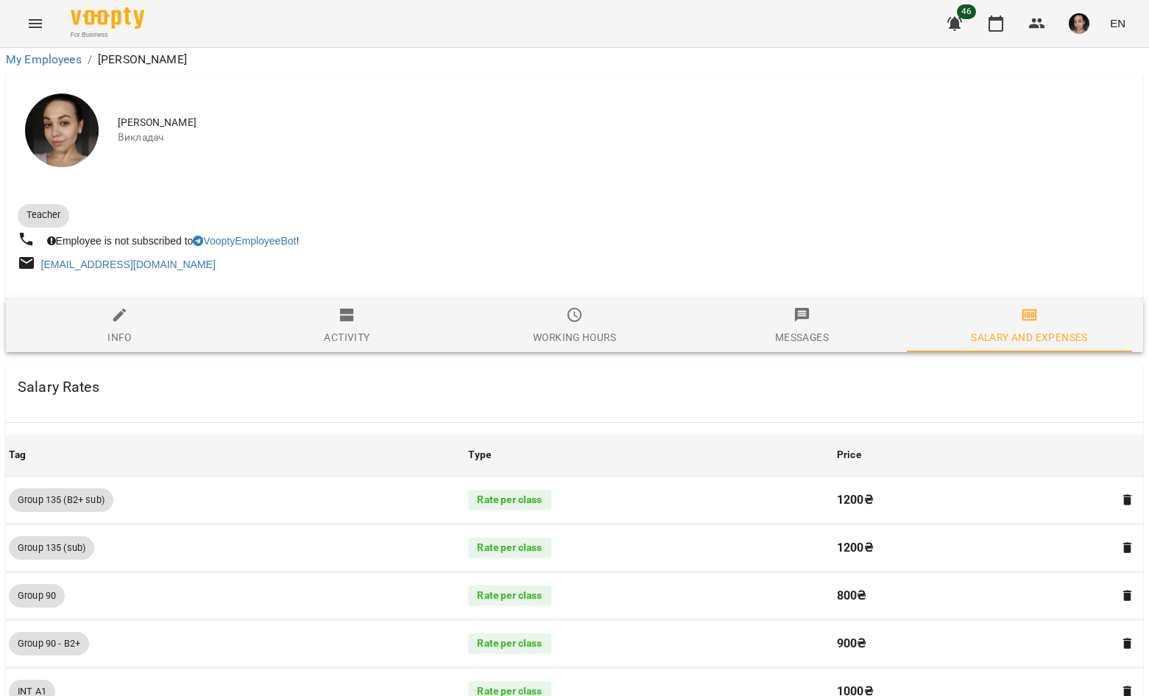
scroll to position [1319, 0]
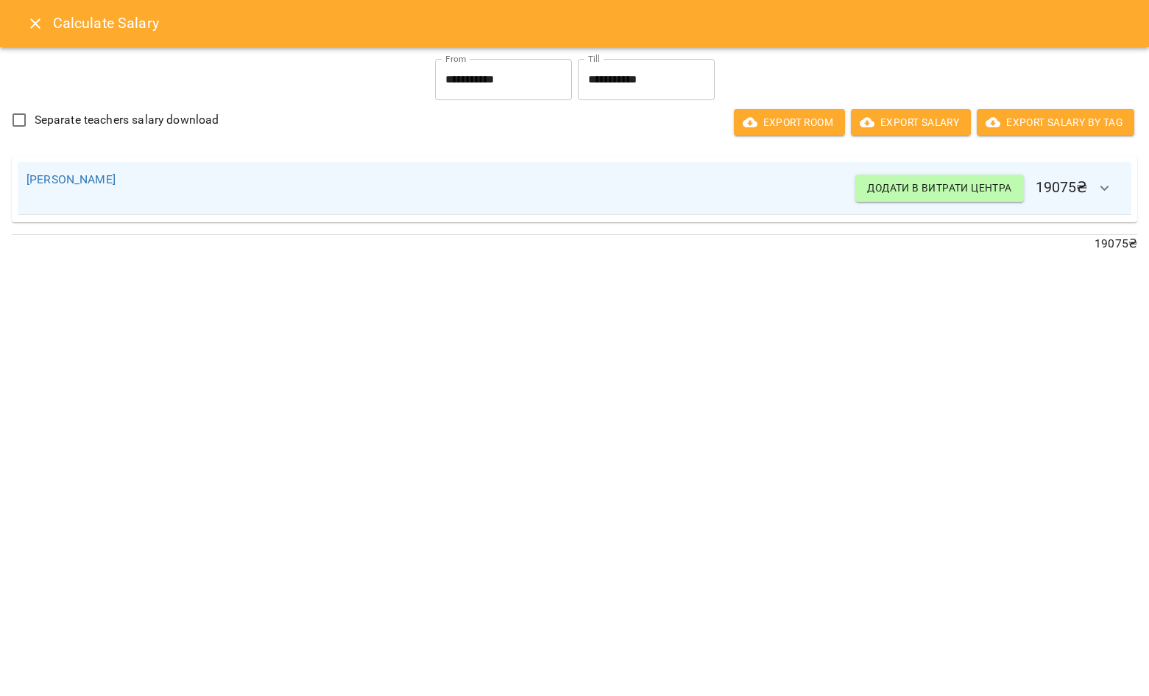
click at [640, 84] on input "**********" at bounding box center [646, 79] width 137 height 41
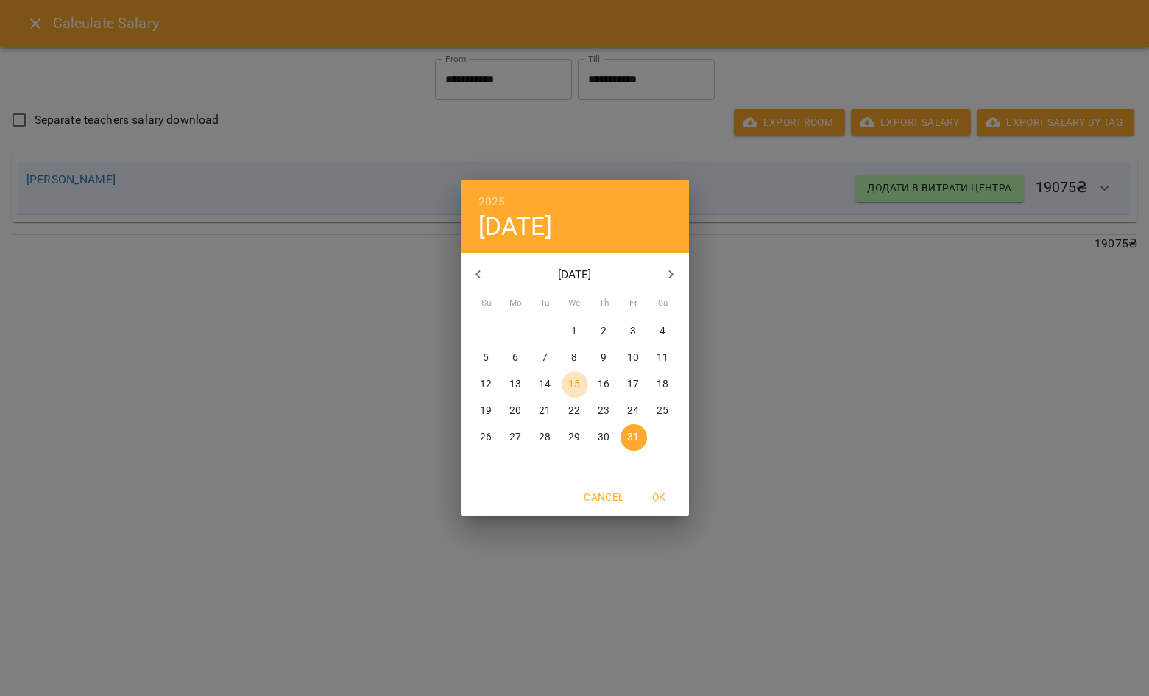
click at [571, 387] on p "15" at bounding box center [574, 384] width 12 height 15
type input "**********"
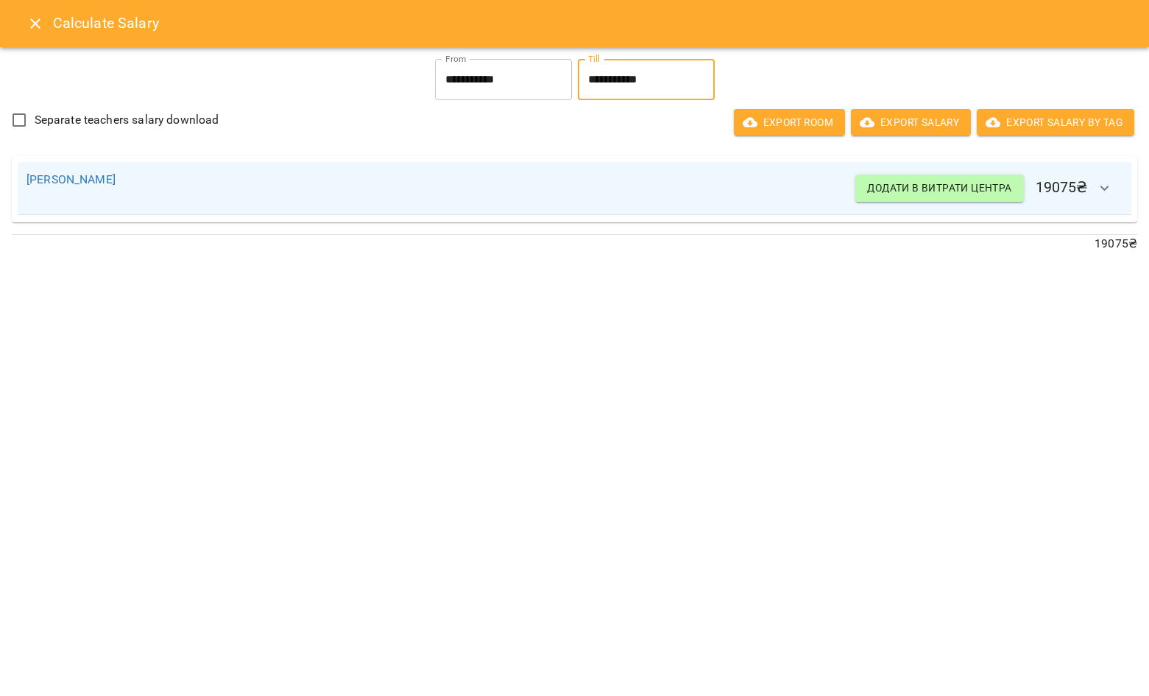
click at [1112, 188] on icon "button" at bounding box center [1105, 189] width 18 height 18
